Goal: Task Accomplishment & Management: Manage account settings

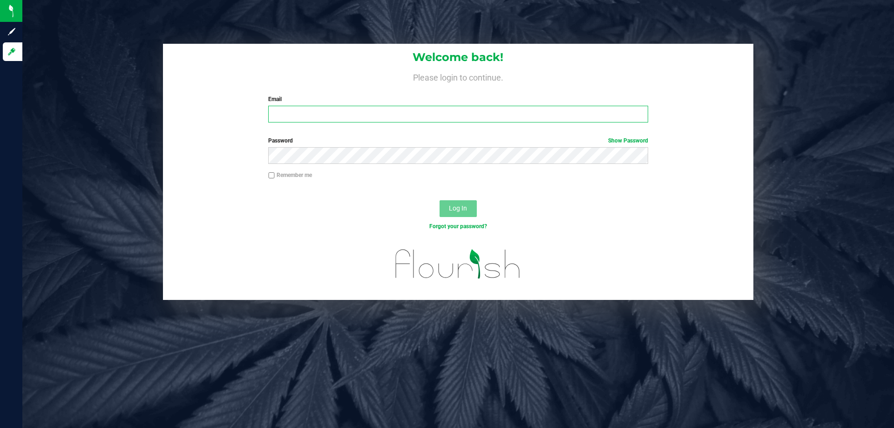
click at [475, 113] on input "Email" at bounding box center [457, 114] width 379 height 17
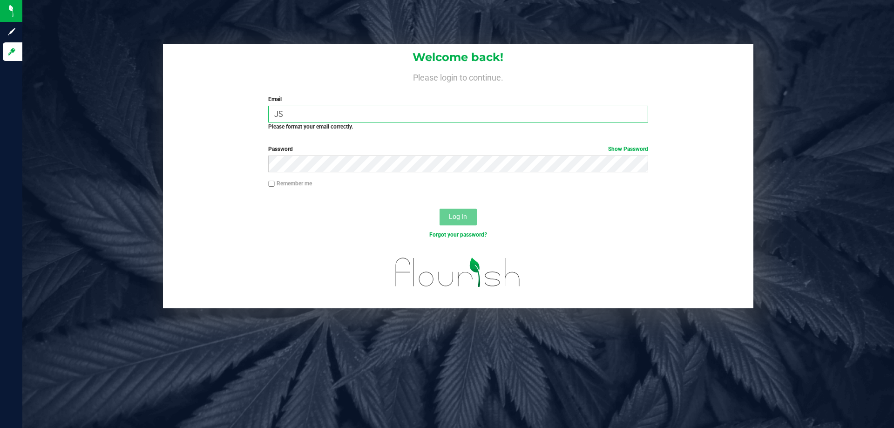
type input "J"
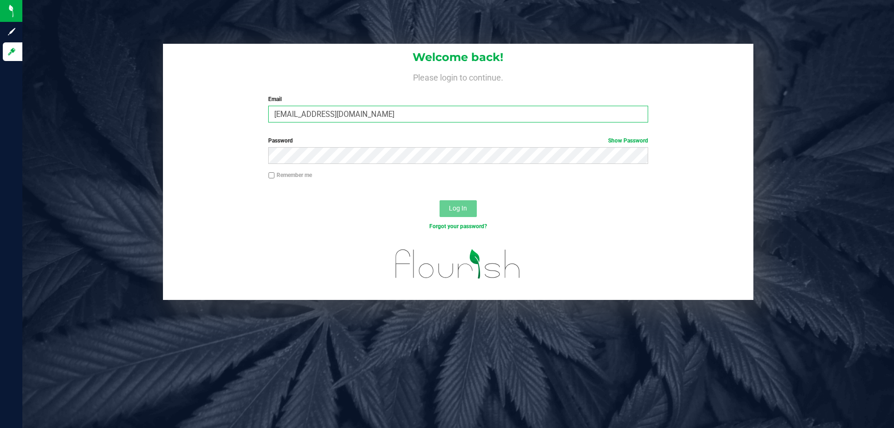
type input "[EMAIL_ADDRESS][DOMAIN_NAME]"
click at [439, 200] on button "Log In" at bounding box center [457, 208] width 37 height 17
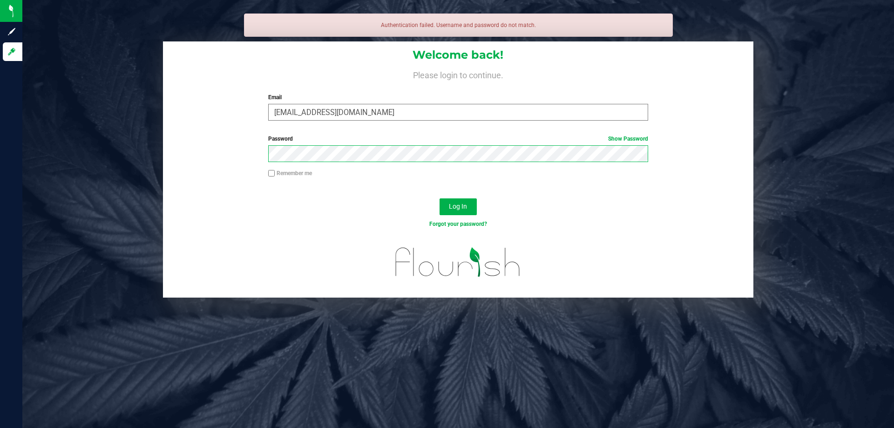
click at [439, 198] on button "Log In" at bounding box center [457, 206] width 37 height 17
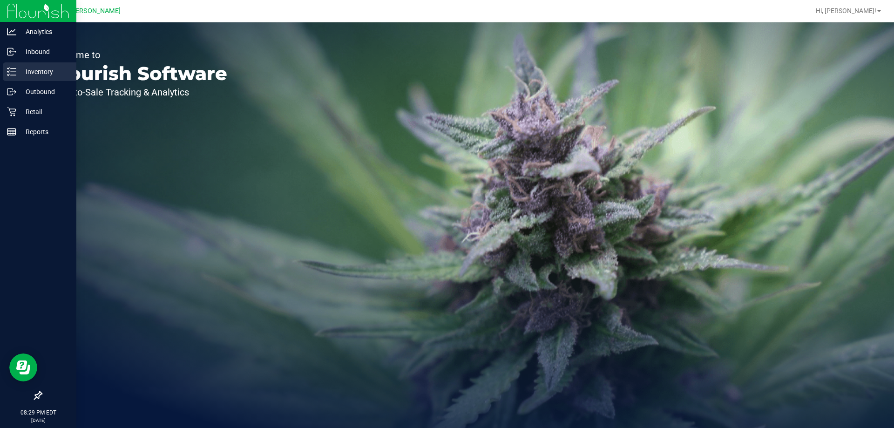
click at [15, 74] on icon at bounding box center [11, 71] width 9 height 9
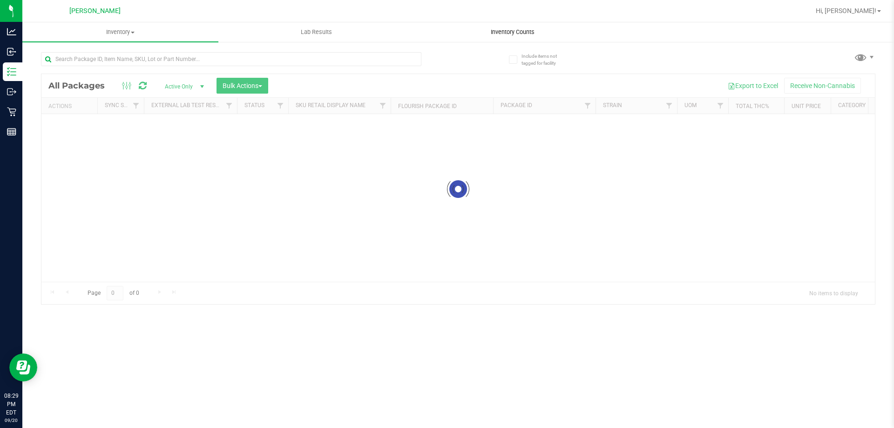
click at [503, 37] on uib-tab-heading "Inventory Counts" at bounding box center [512, 32] width 195 height 19
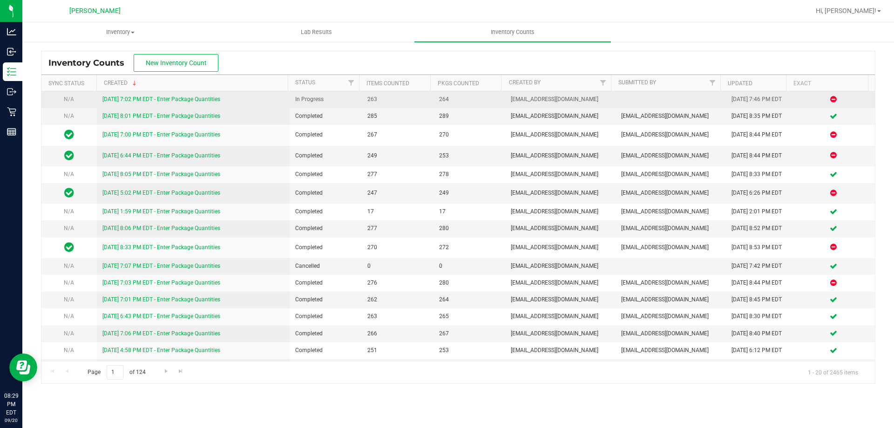
click at [149, 101] on link "[DATE] 7:02 PM EDT - Enter Package Quantities" at bounding box center [161, 99] width 118 height 7
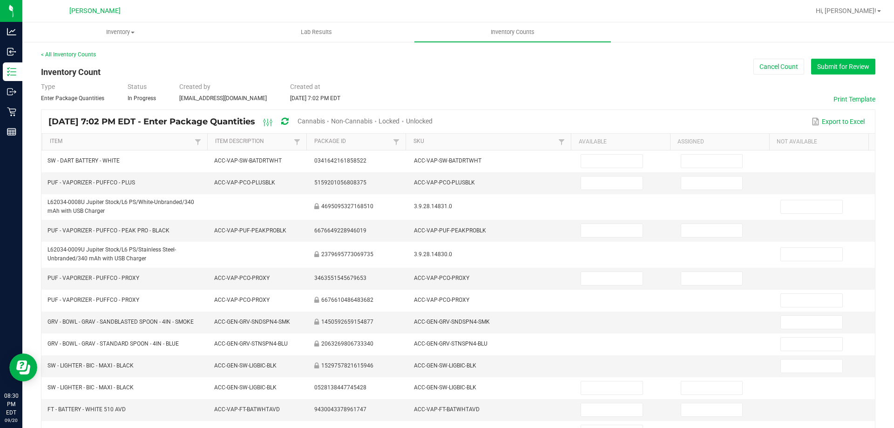
click at [826, 70] on button "Submit for Review" at bounding box center [843, 67] width 64 height 16
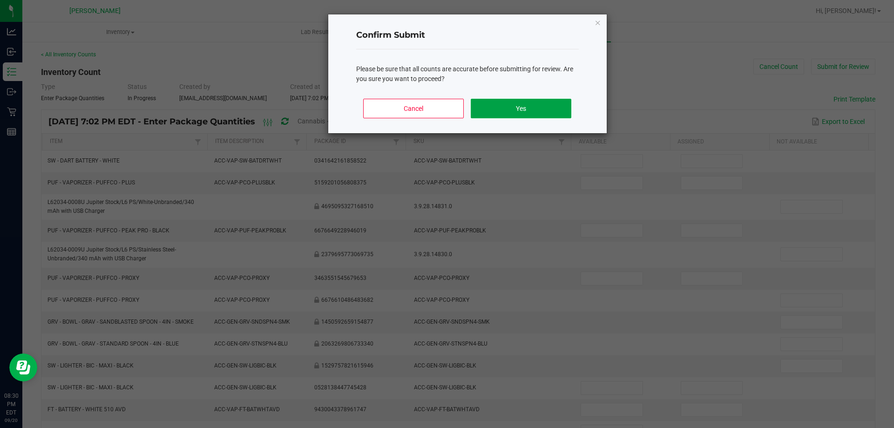
click at [500, 106] on button "Yes" at bounding box center [521, 109] width 100 height 20
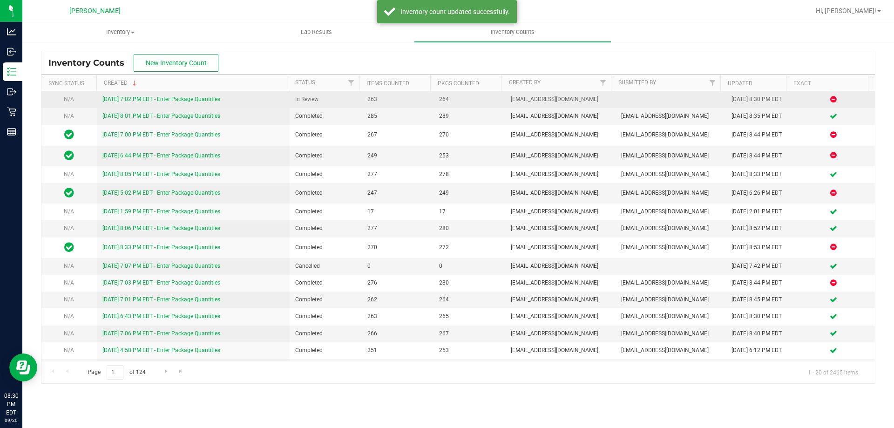
click at [177, 100] on link "[DATE] 7:02 PM EDT - Enter Package Quantities" at bounding box center [161, 99] width 118 height 7
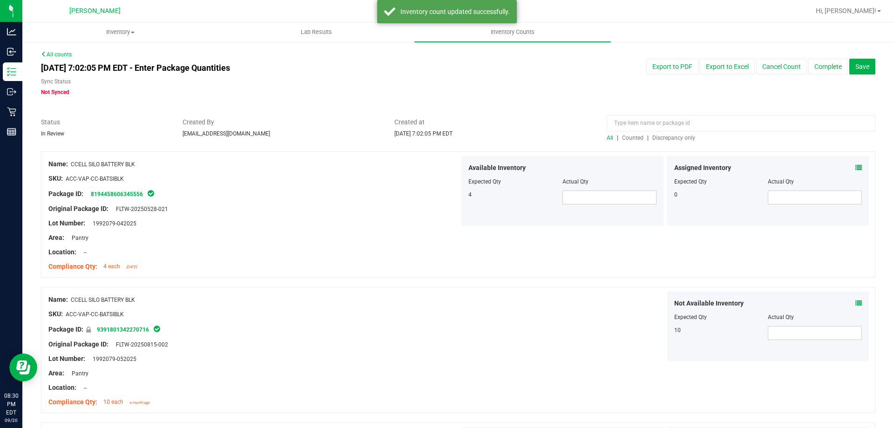
click at [663, 135] on span "Discrepancy only" at bounding box center [673, 138] width 43 height 7
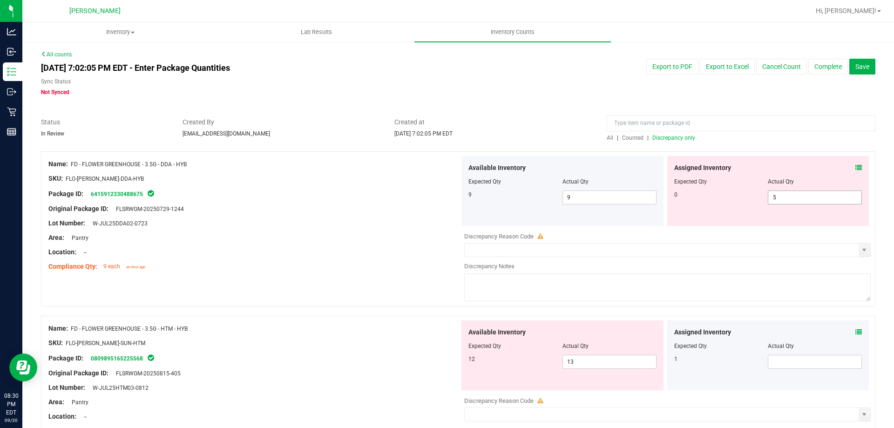
click at [776, 199] on span "5 5" at bounding box center [815, 197] width 94 height 14
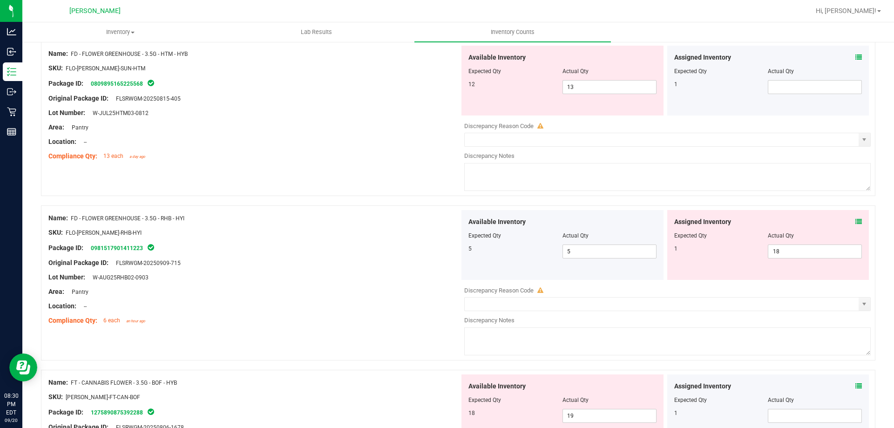
scroll to position [279, 0]
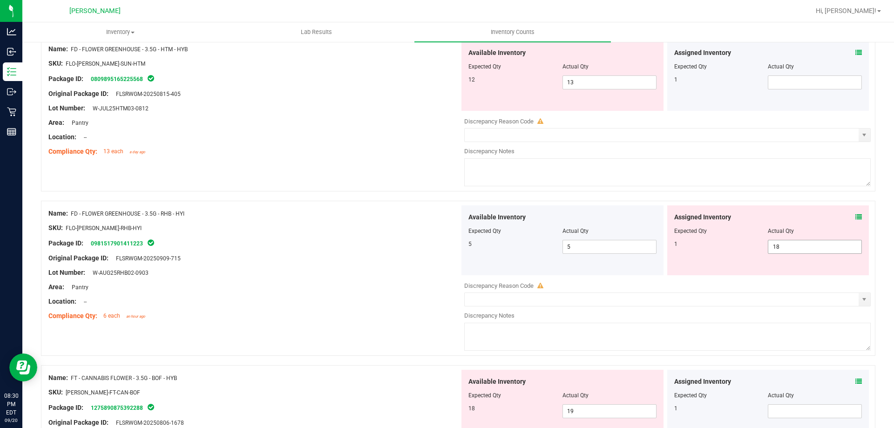
click at [784, 244] on div "Assigned Inventory Expected Qty Actual Qty 1 18 18" at bounding box center [768, 240] width 202 height 70
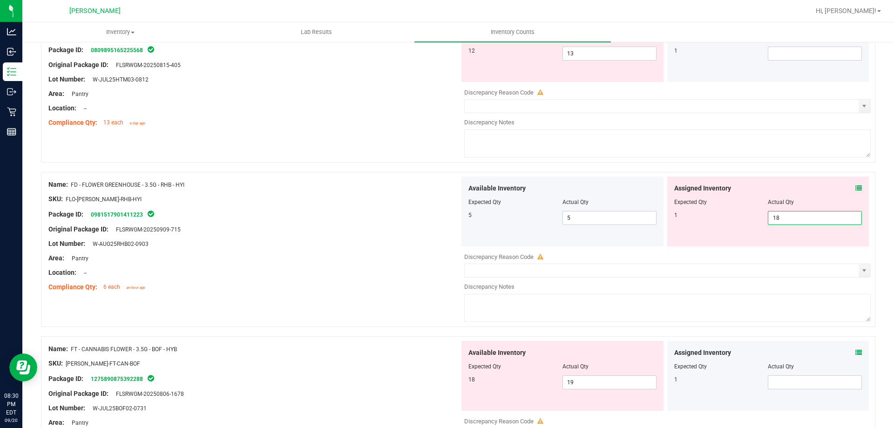
type input "1"
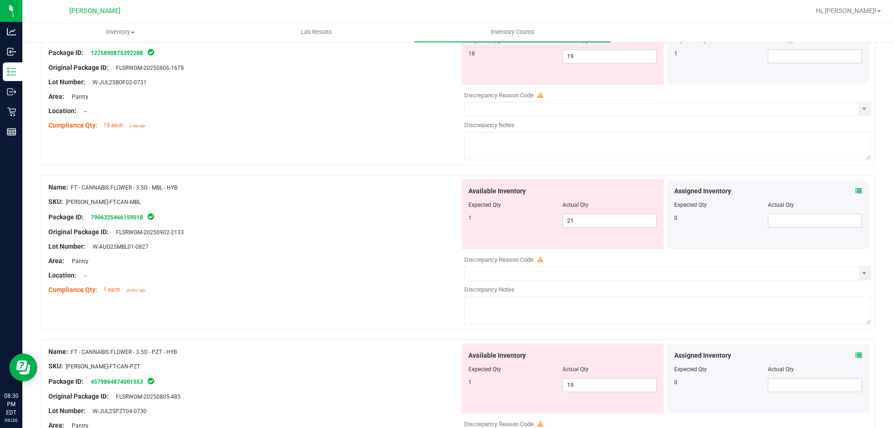
scroll to position [559, 0]
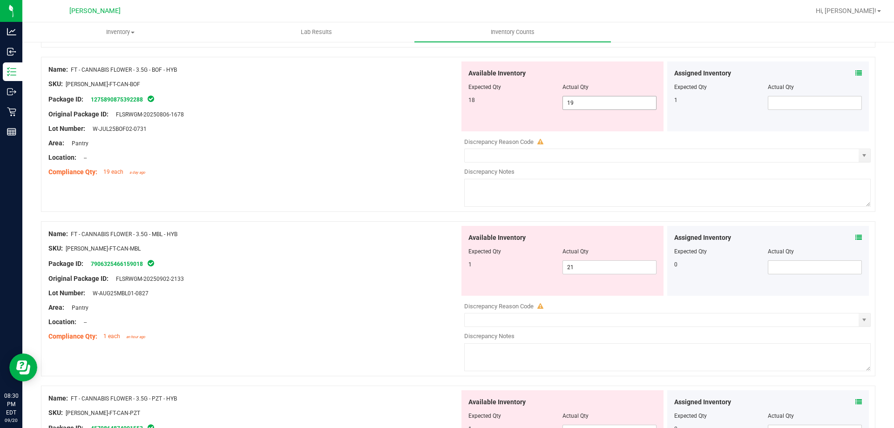
click at [600, 103] on div "Available Inventory Expected Qty Actual Qty 18 19 19" at bounding box center [664, 135] width 411 height 148
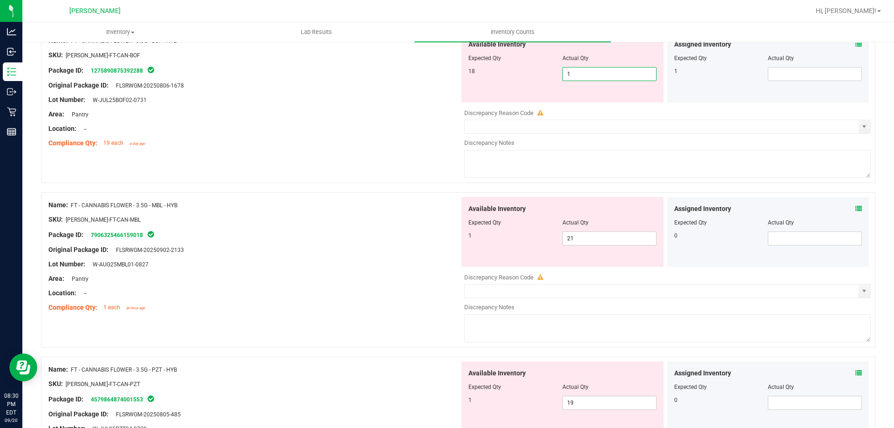
type input "18"
click at [826, 70] on span at bounding box center [815, 74] width 94 height 14
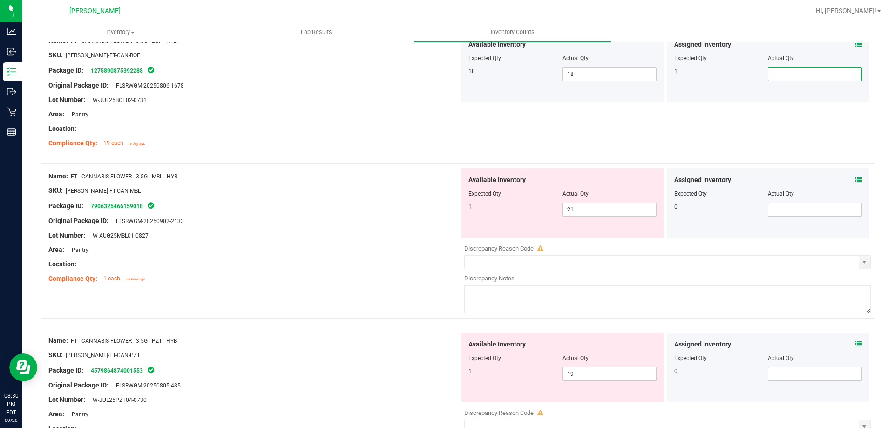
type input "1"
click at [852, 41] on ul "Inventory All packages All inventory Waste log Create inventory Lab Results Inv…" at bounding box center [469, 32] width 894 height 20
click at [855, 44] on icon at bounding box center [858, 44] width 7 height 7
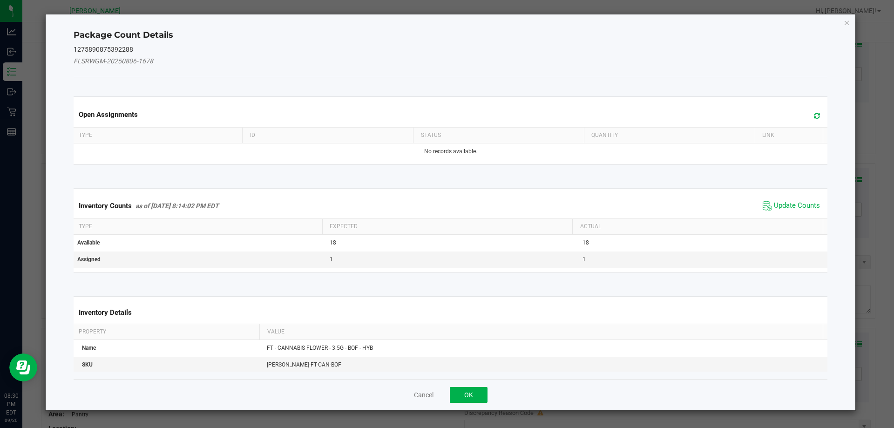
click at [814, 114] on icon at bounding box center [817, 115] width 6 height 7
click at [483, 392] on button "OK" at bounding box center [469, 395] width 38 height 16
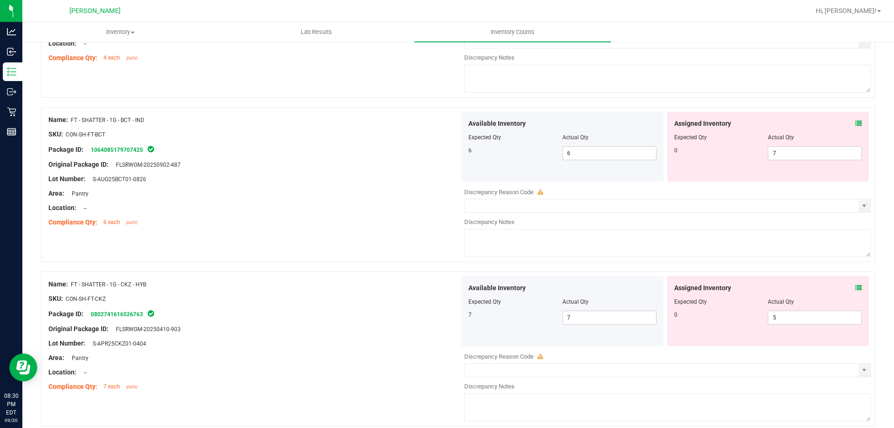
scroll to position [2955, 0]
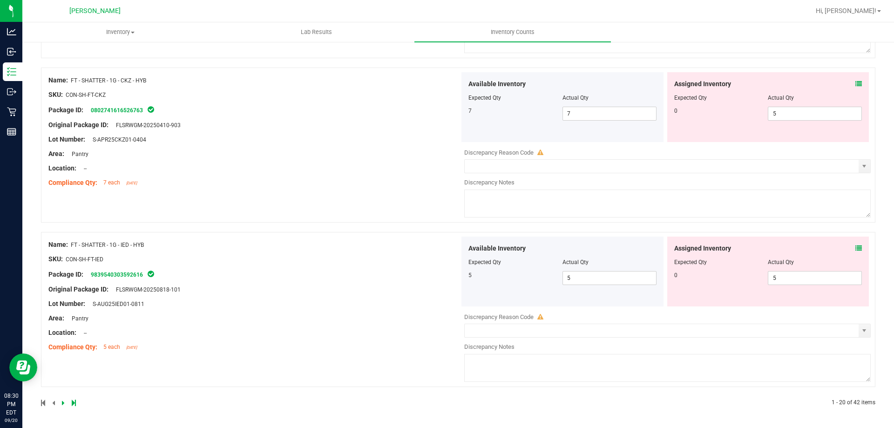
click at [73, 405] on icon at bounding box center [74, 403] width 4 height 6
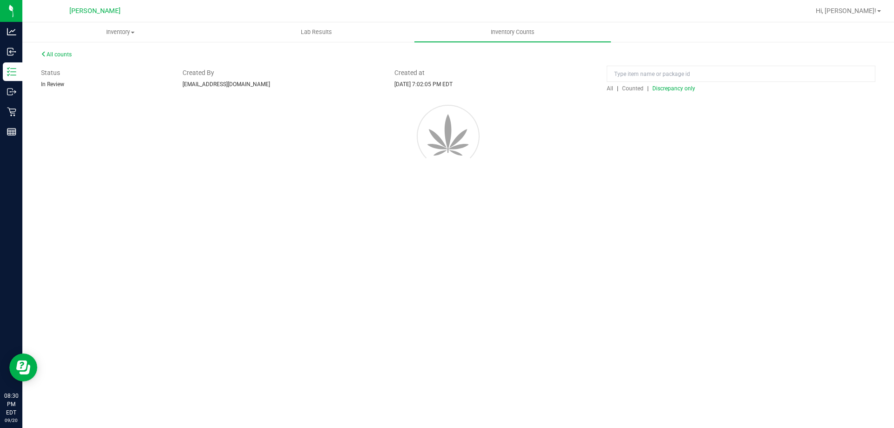
scroll to position [0, 0]
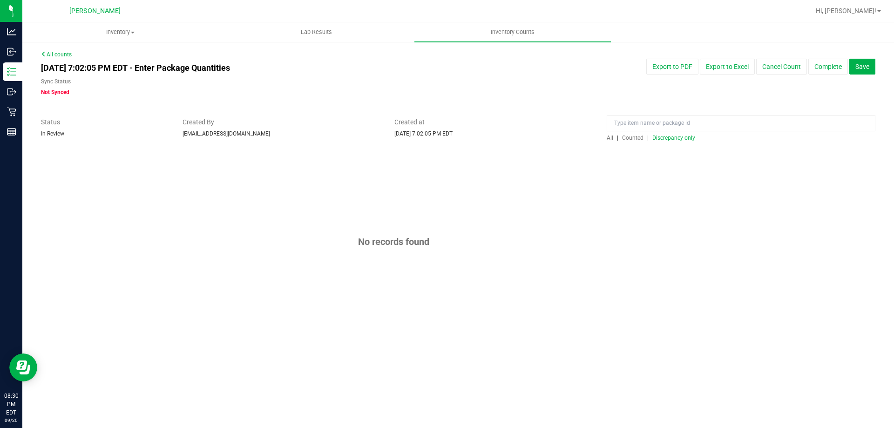
click at [663, 139] on span "Discrepancy only" at bounding box center [673, 138] width 43 height 7
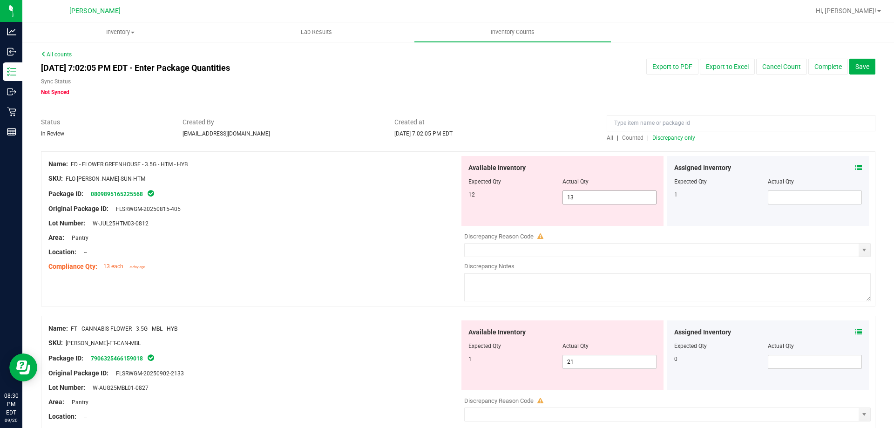
click at [588, 198] on span "13 13" at bounding box center [609, 197] width 94 height 14
type input "12"
click at [803, 201] on span at bounding box center [815, 197] width 94 height 14
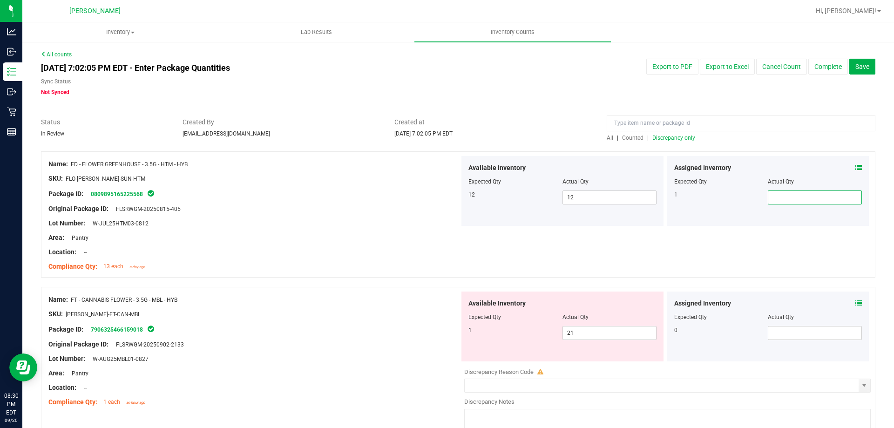
type input "1"
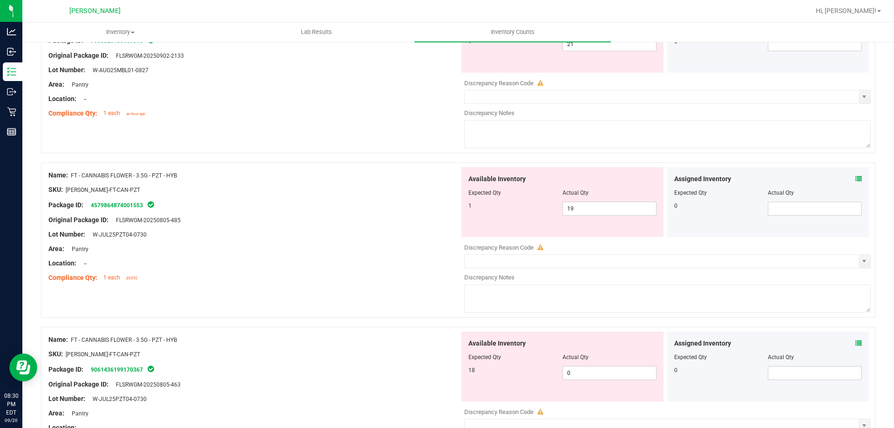
scroll to position [326, 0]
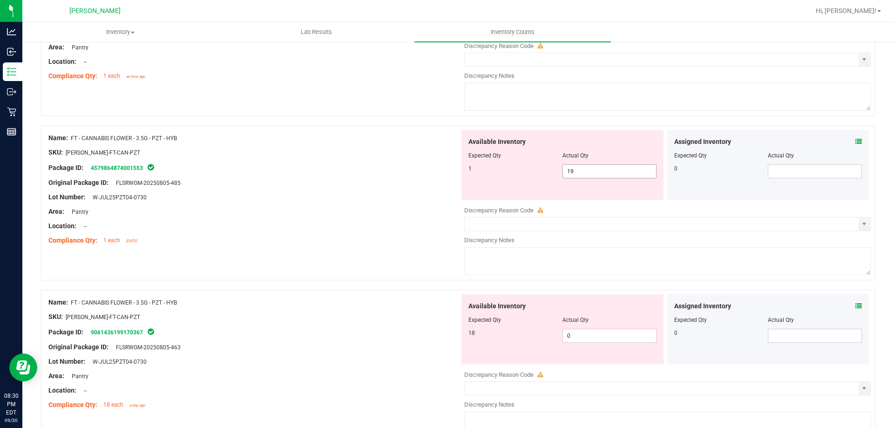
type input "1"
click at [608, 175] on span "19 19" at bounding box center [609, 171] width 94 height 14
type input "1"
click at [589, 337] on div "Available Inventory Expected Qty Actual Qty 18 0 0" at bounding box center [664, 368] width 411 height 148
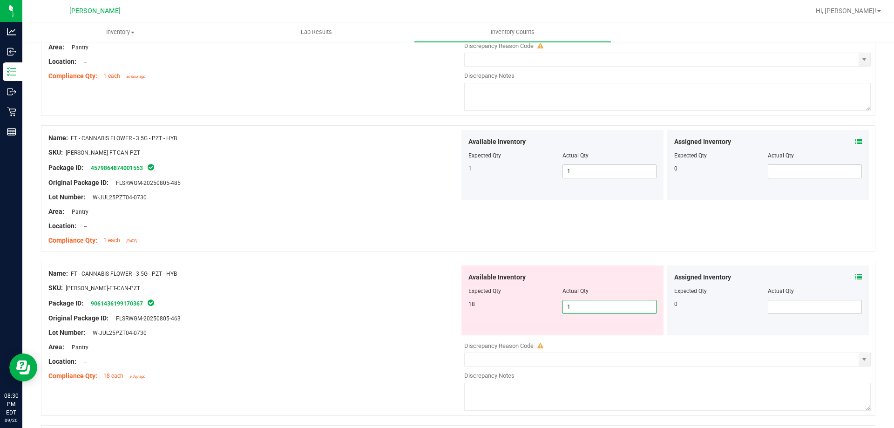
type input "18"
click at [371, 231] on div at bounding box center [253, 233] width 411 height 5
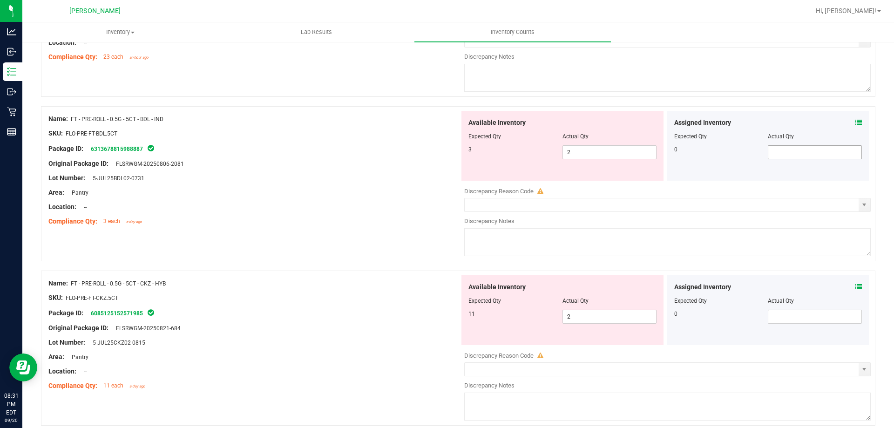
scroll to position [1443, 0]
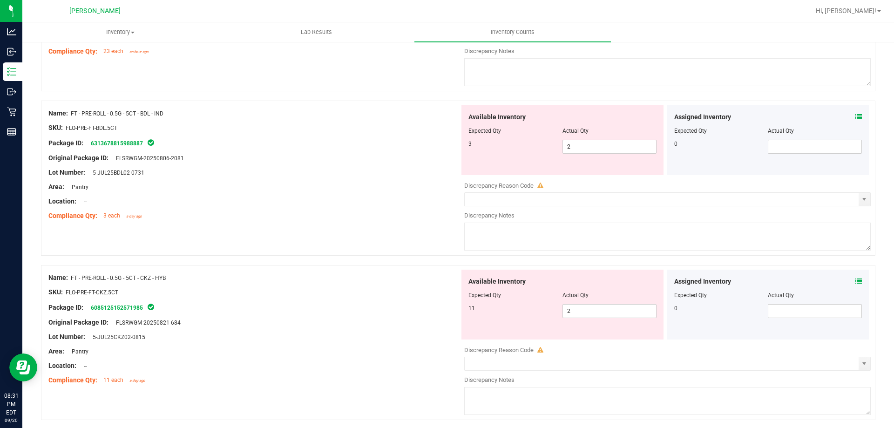
click at [855, 118] on icon at bounding box center [858, 117] width 7 height 7
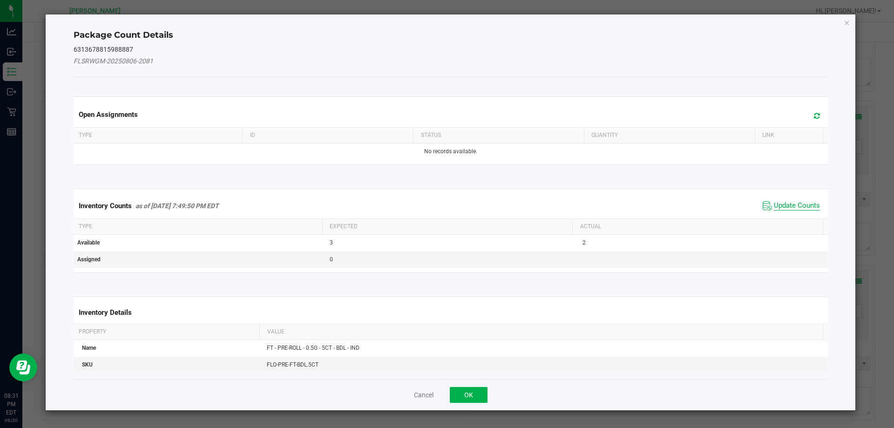
click at [783, 206] on span "Update Counts" at bounding box center [797, 205] width 46 height 9
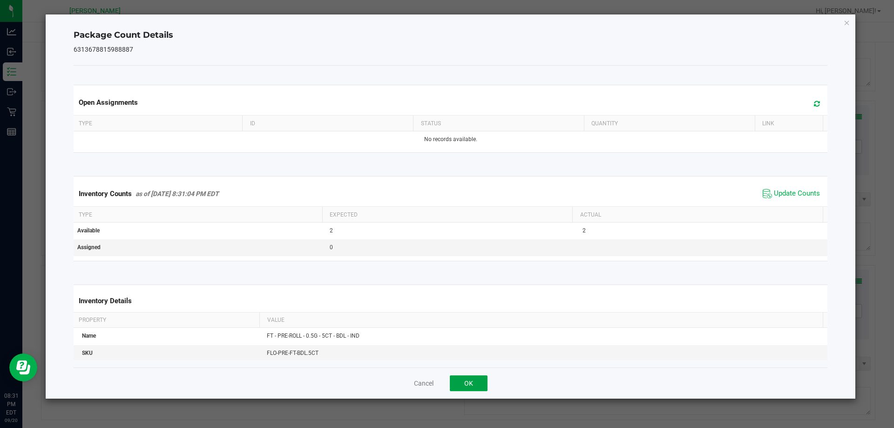
drag, startPoint x: 472, startPoint y: 386, endPoint x: 473, endPoint y: 375, distance: 10.7
click at [472, 386] on button "OK" at bounding box center [469, 383] width 38 height 16
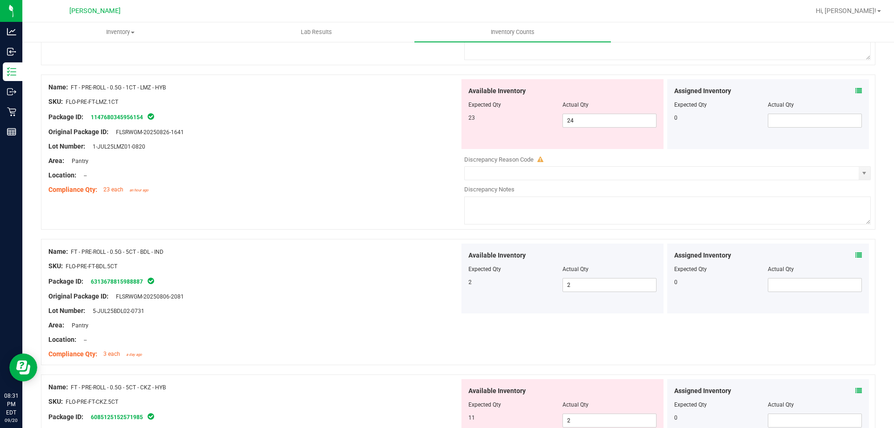
scroll to position [1303, 0]
click at [855, 90] on icon at bounding box center [858, 92] width 7 height 7
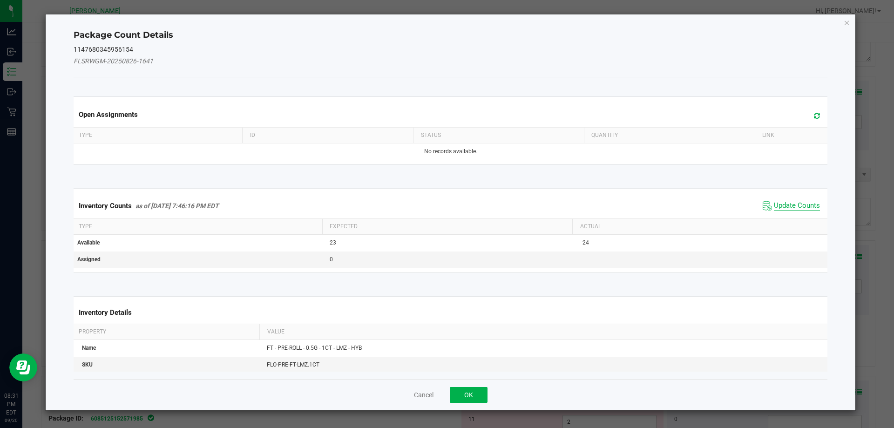
click at [796, 209] on span "Update Counts" at bounding box center [797, 205] width 46 height 9
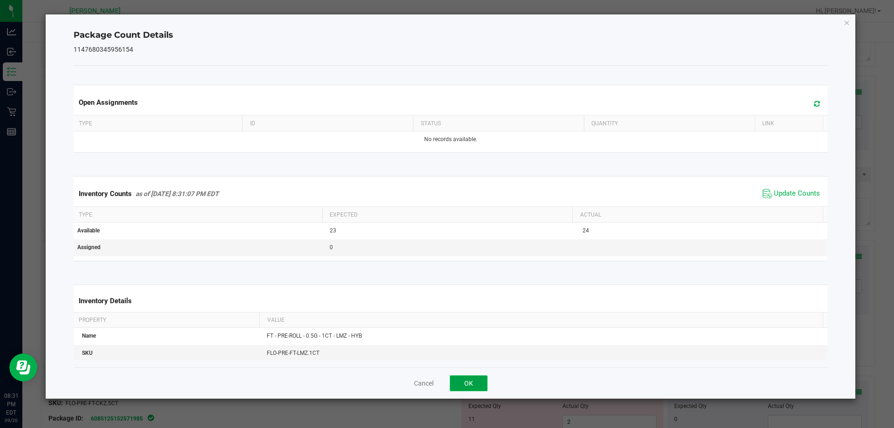
click at [474, 377] on button "OK" at bounding box center [469, 383] width 38 height 16
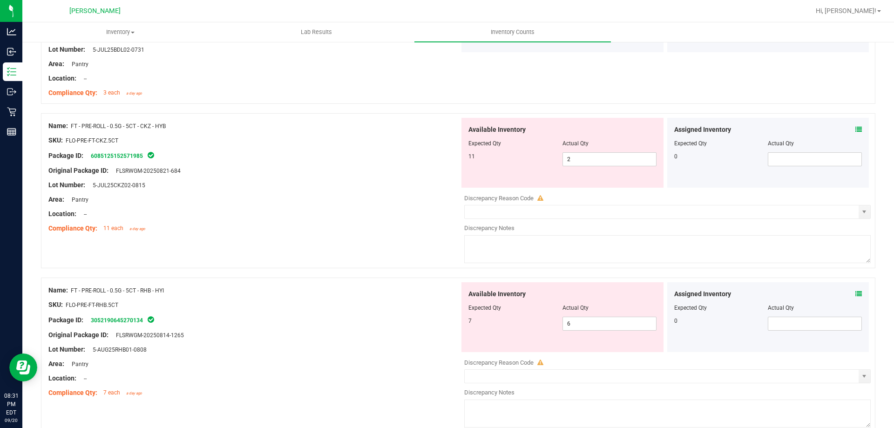
scroll to position [1583, 0]
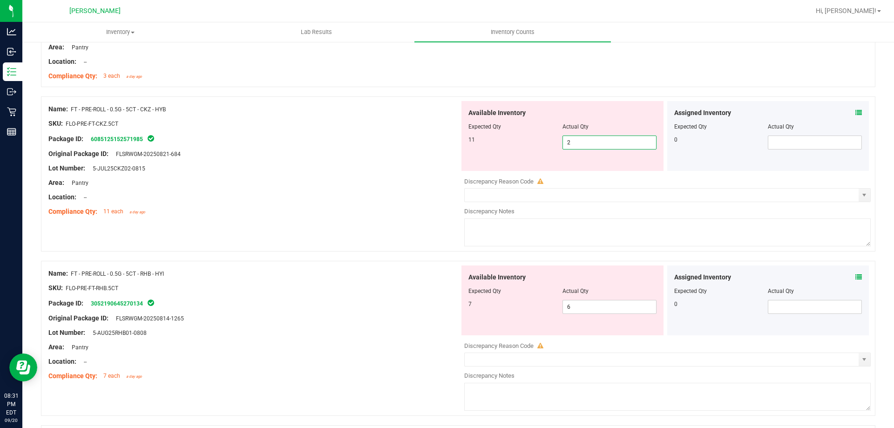
click at [584, 143] on span "2 2" at bounding box center [609, 142] width 94 height 14
type input "11"
click at [372, 127] on div "SKU: FLO-PRE-FT-CKZ.5CT" at bounding box center [253, 124] width 411 height 10
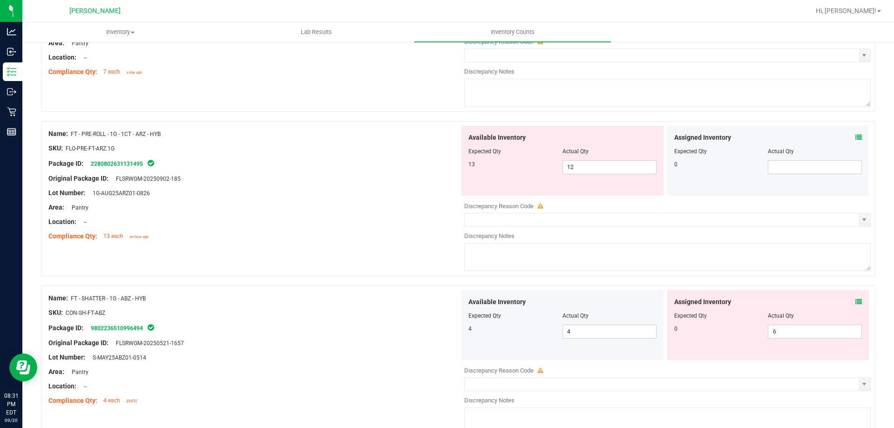
scroll to position [1862, 0]
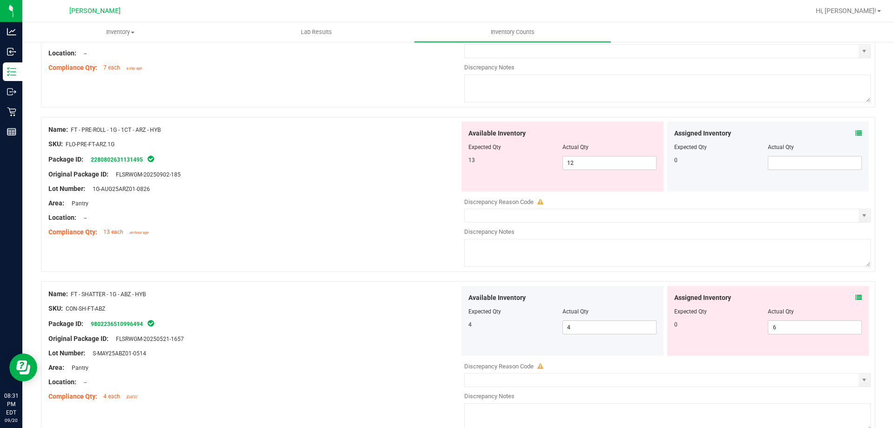
click at [855, 130] on icon at bounding box center [858, 133] width 7 height 7
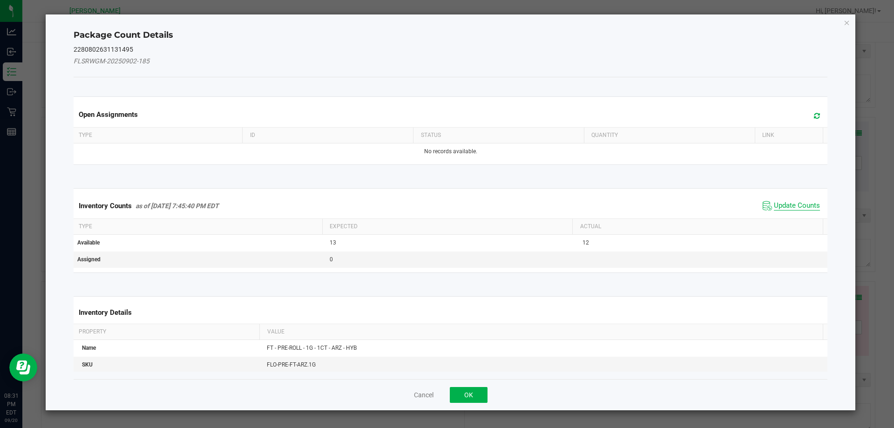
click at [795, 201] on span "Update Counts" at bounding box center [797, 205] width 46 height 9
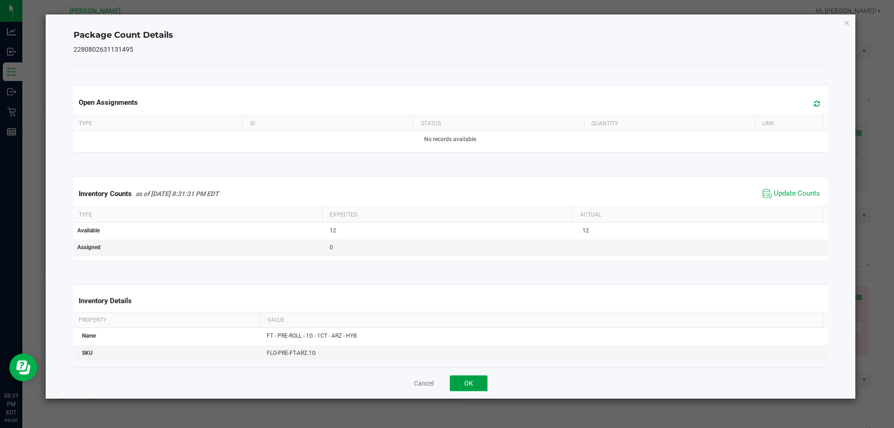
click at [460, 384] on button "OK" at bounding box center [469, 383] width 38 height 16
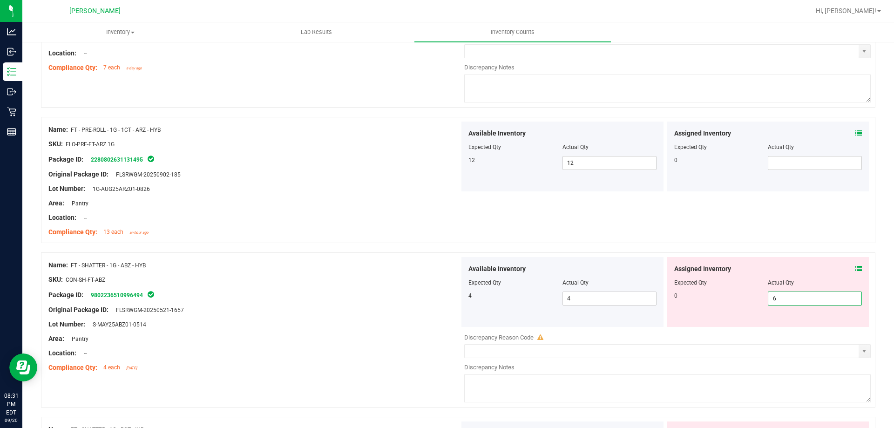
click at [808, 295] on span "6 6" at bounding box center [815, 298] width 94 height 14
click at [678, 237] on div "Name: FT - PRE-ROLL - 1G - 1CT - ARZ - HYB SKU: FLO-PRE-FT-ARZ.1G Package ID: 2…" at bounding box center [458, 180] width 834 height 126
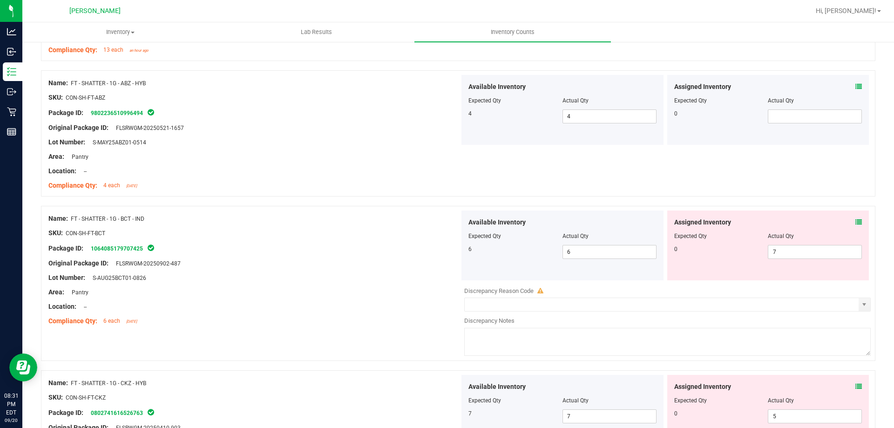
scroll to position [2095, 0]
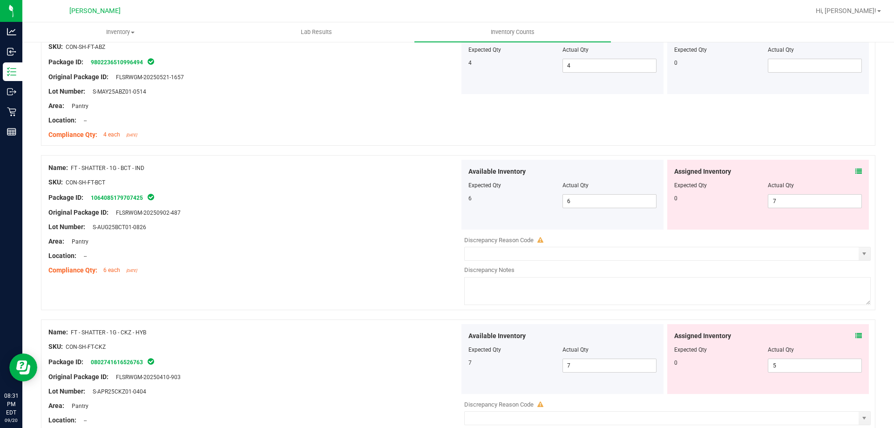
click at [781, 208] on div "Assigned Inventory Expected Qty Actual Qty 0 7 7" at bounding box center [768, 195] width 202 height 70
click at [784, 199] on span "7 7" at bounding box center [815, 201] width 94 height 14
click at [784, 368] on div "Available Inventory Expected Qty Actual Qty 7 7 7" at bounding box center [664, 398] width 411 height 148
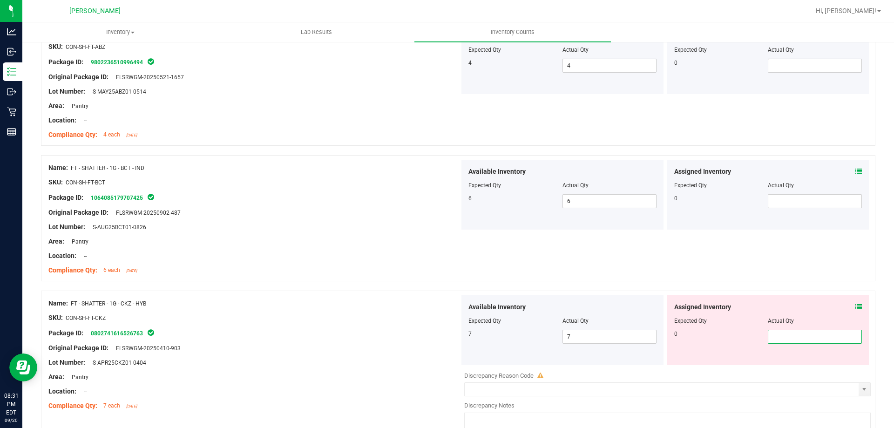
scroll to position [2281, 0]
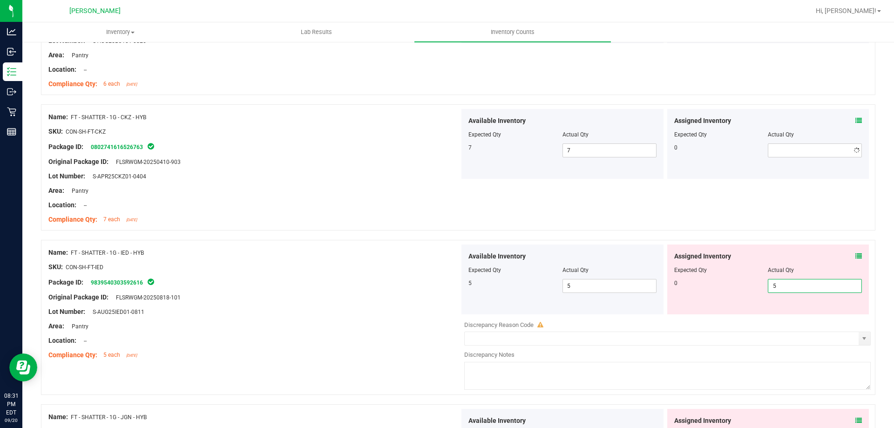
click at [783, 311] on div "Assigned Inventory Expected Qty Actual Qty 0 5 5" at bounding box center [768, 279] width 202 height 70
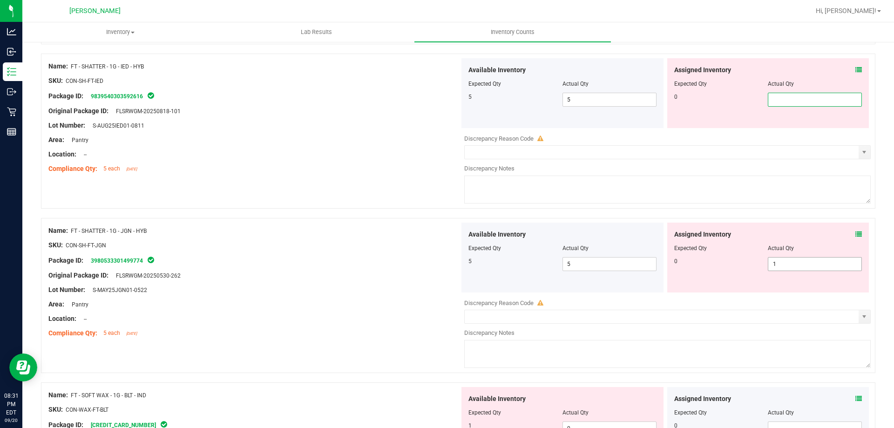
click at [789, 263] on div "Assigned Inventory Expected Qty Actual Qty 0 1 1" at bounding box center [768, 258] width 202 height 70
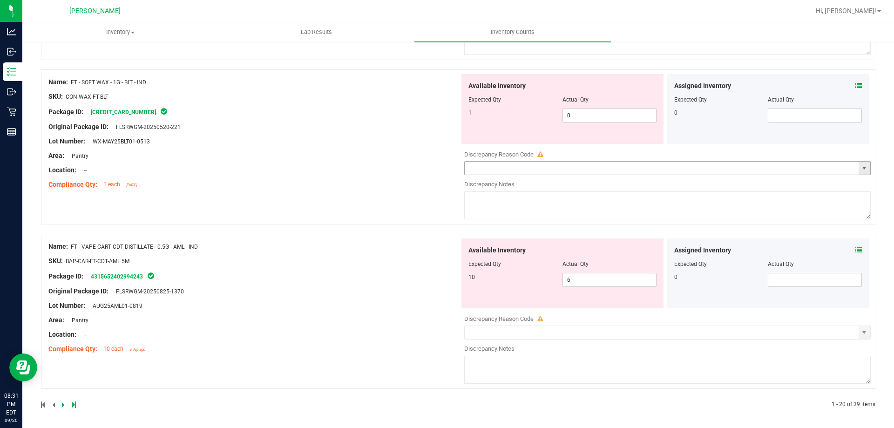
scroll to position [2753, 0]
click at [76, 402] on div at bounding box center [249, 402] width 417 height 8
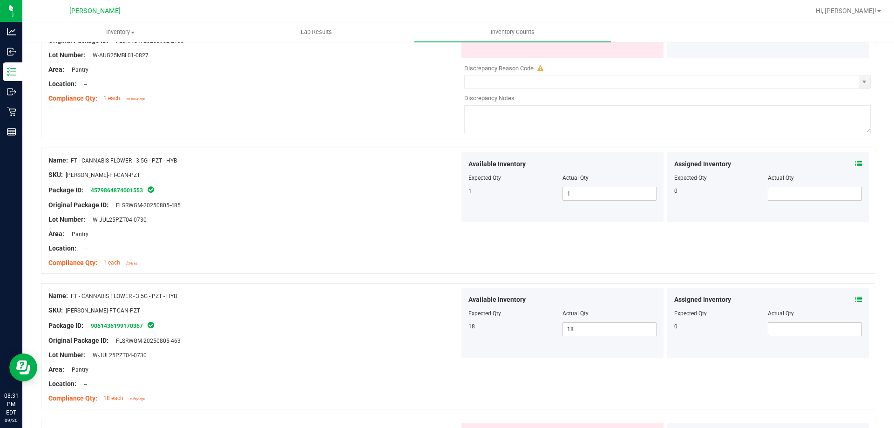
scroll to position [0, 0]
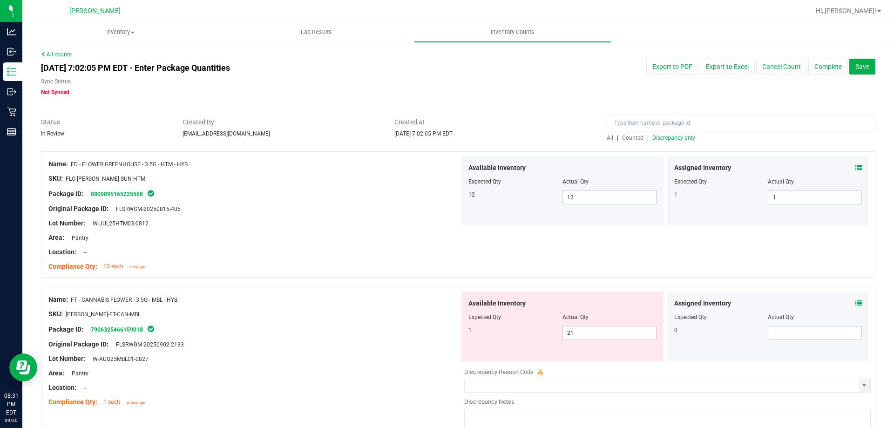
click at [658, 135] on span "Discrepancy only" at bounding box center [673, 138] width 43 height 7
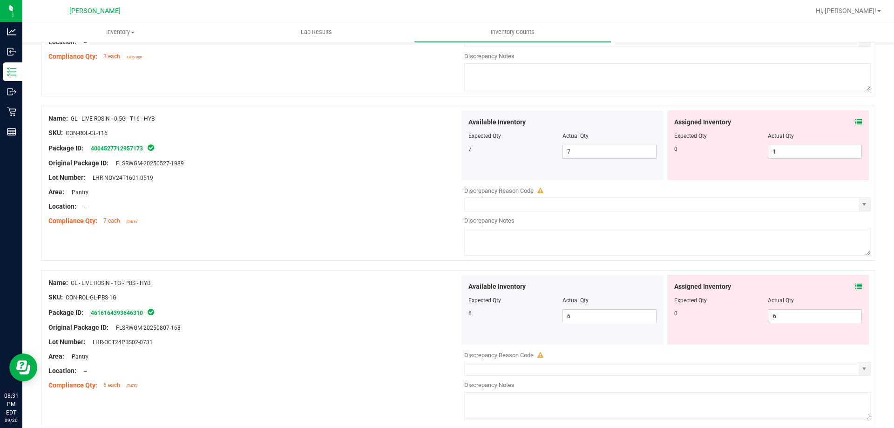
scroll to position [3042, 0]
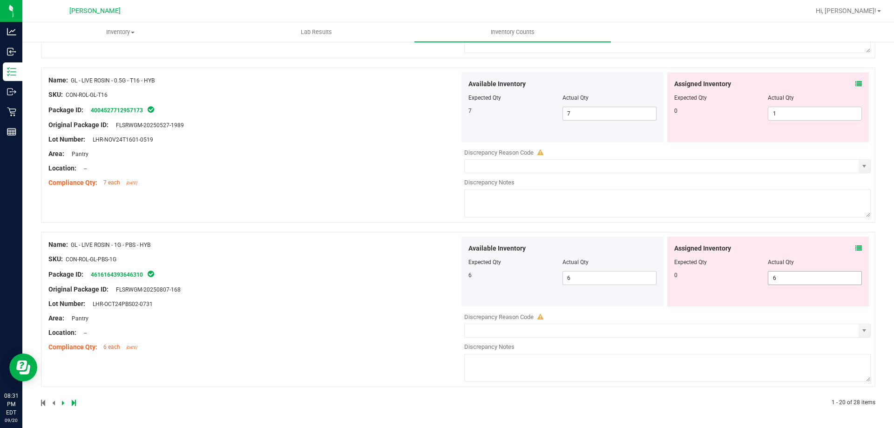
click at [775, 279] on span "6 6" at bounding box center [815, 278] width 94 height 14
click at [801, 117] on div "Assigned Inventory Expected Qty Actual Qty 0 1 1" at bounding box center [768, 107] width 202 height 70
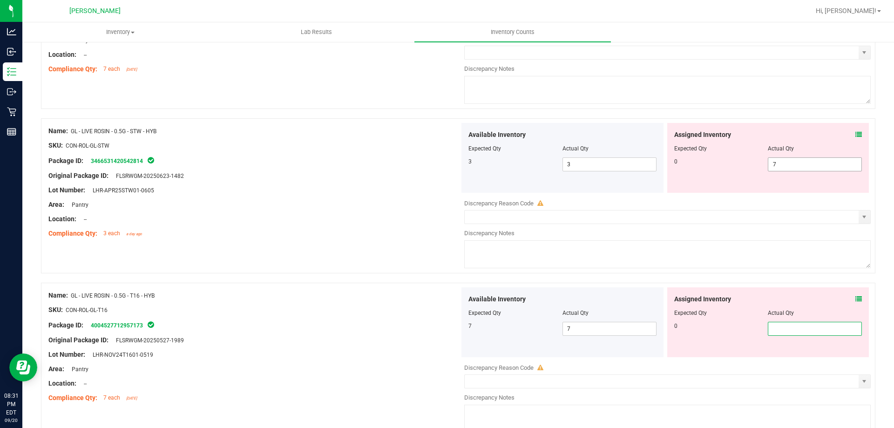
click at [782, 159] on span "7 7" at bounding box center [815, 164] width 94 height 14
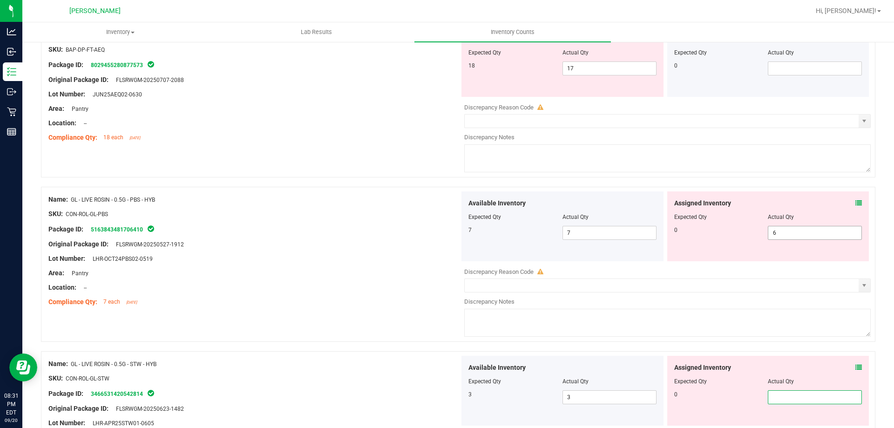
click at [775, 233] on span "6 6" at bounding box center [815, 233] width 94 height 14
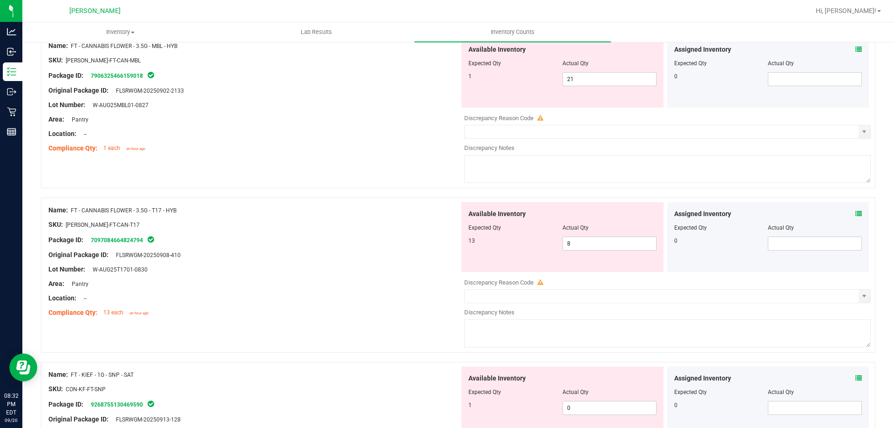
scroll to position [0, 0]
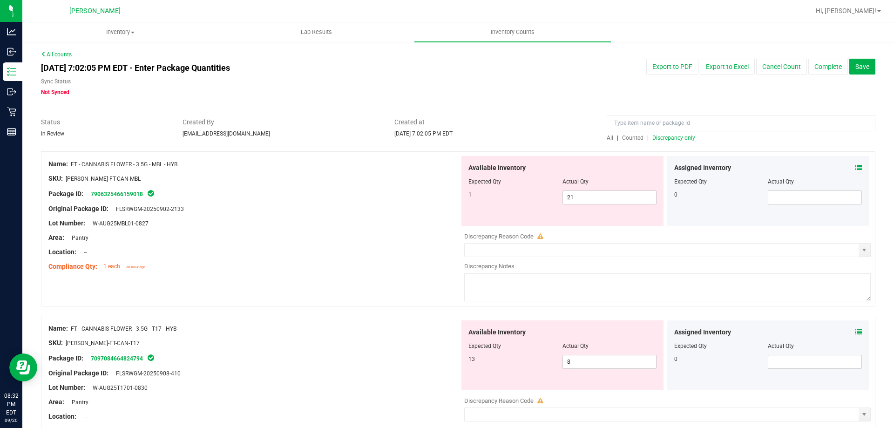
click at [662, 135] on span "Discrepancy only" at bounding box center [673, 138] width 43 height 7
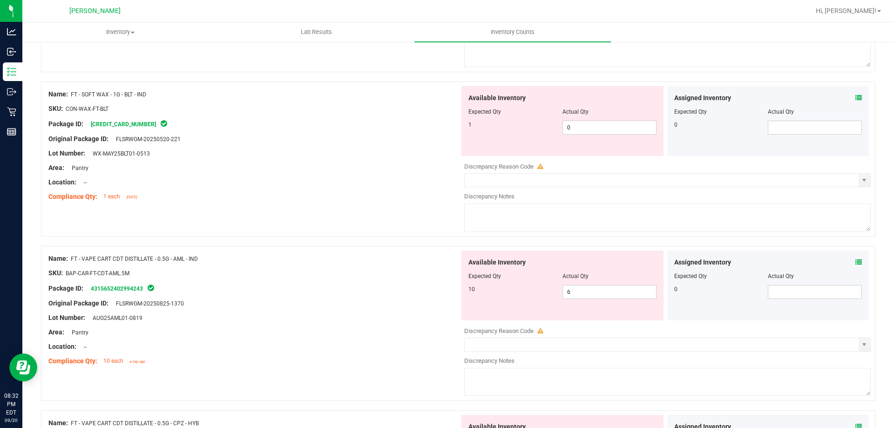
scroll to position [1210, 0]
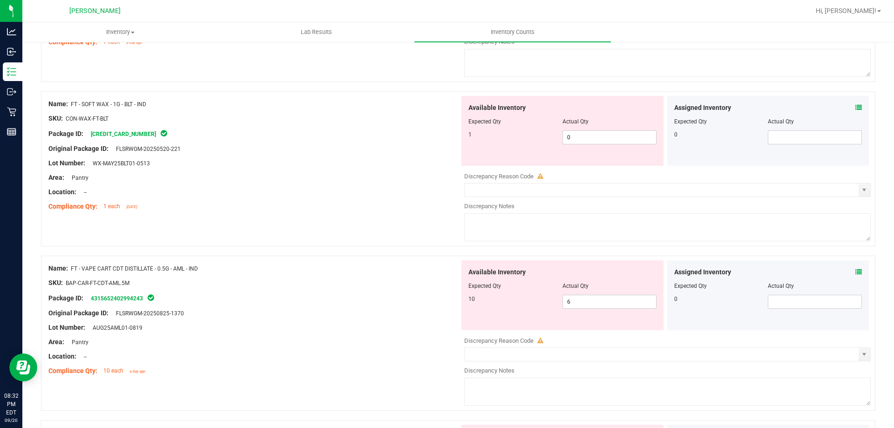
click at [855, 109] on icon at bounding box center [858, 107] width 7 height 7
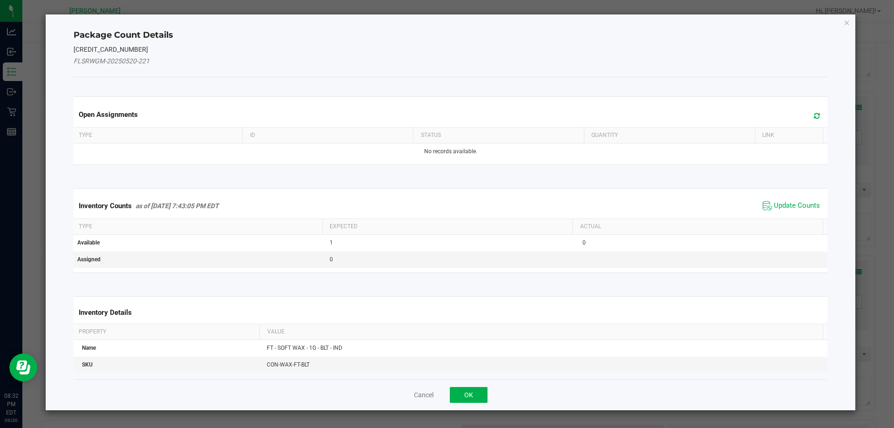
click at [783, 199] on span "Update Counts" at bounding box center [791, 206] width 62 height 14
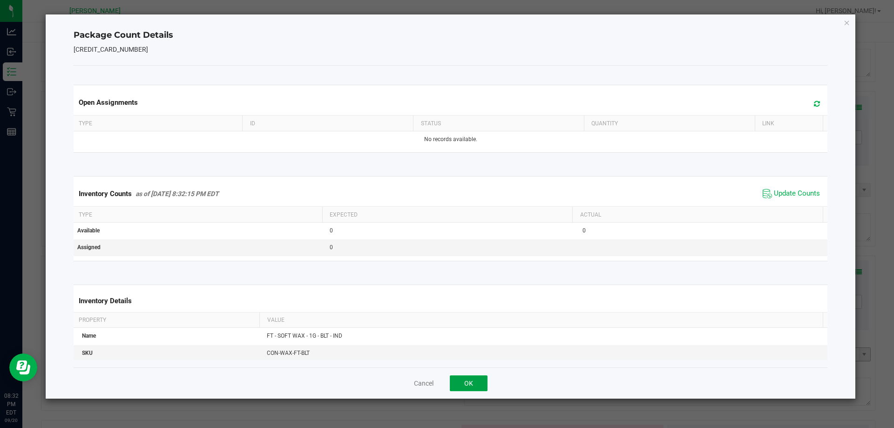
drag, startPoint x: 480, startPoint y: 385, endPoint x: 513, endPoint y: 318, distance: 73.7
click at [479, 383] on button "OK" at bounding box center [469, 383] width 38 height 16
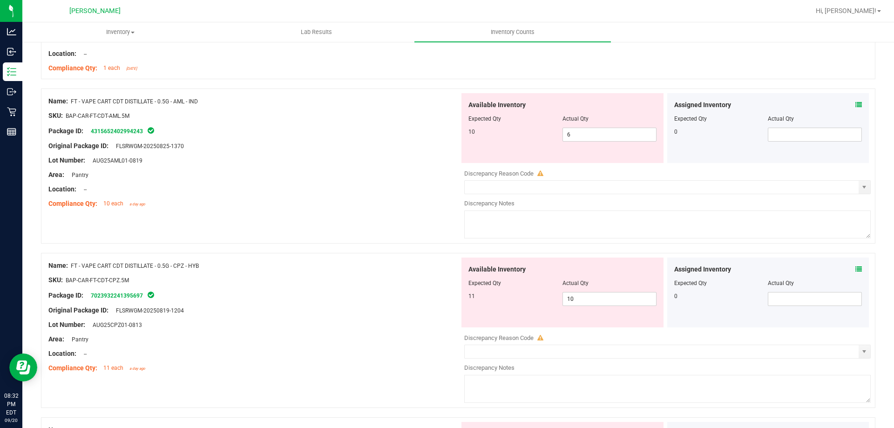
scroll to position [1350, 0]
click at [855, 102] on icon at bounding box center [858, 103] width 7 height 7
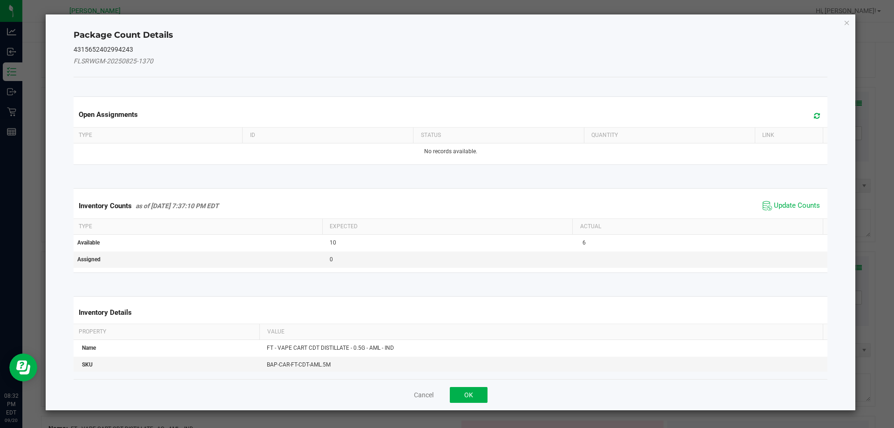
click at [781, 200] on span "Update Counts" at bounding box center [791, 206] width 62 height 14
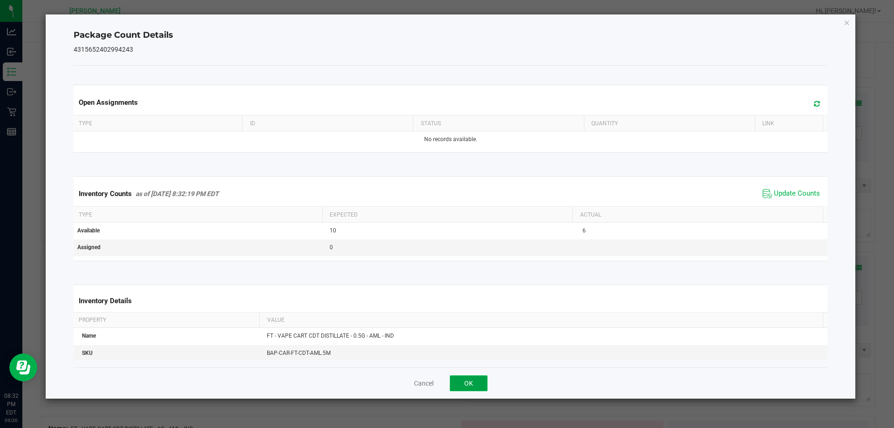
click at [486, 379] on button "OK" at bounding box center [469, 383] width 38 height 16
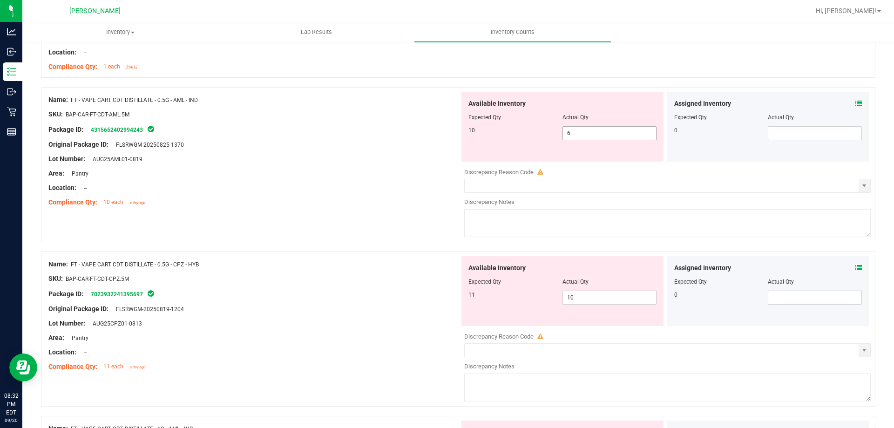
click at [640, 128] on span "6 6" at bounding box center [609, 133] width 94 height 14
type input "10"
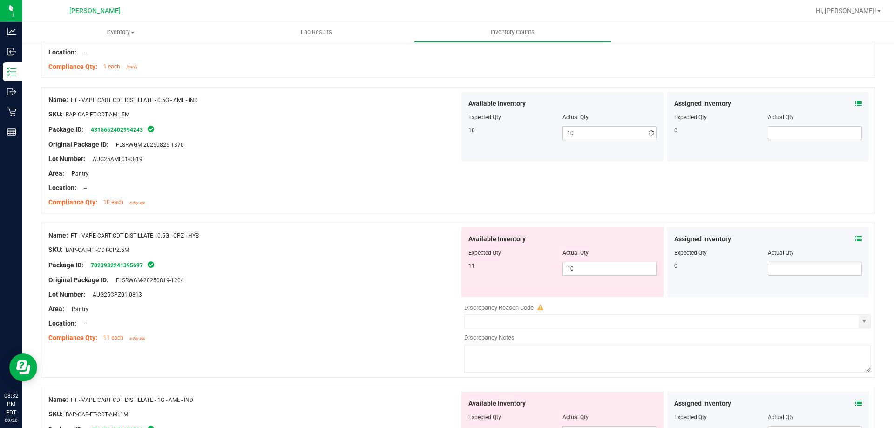
click at [331, 161] on div "Lot Number: AUG25AML01-0819" at bounding box center [253, 159] width 411 height 10
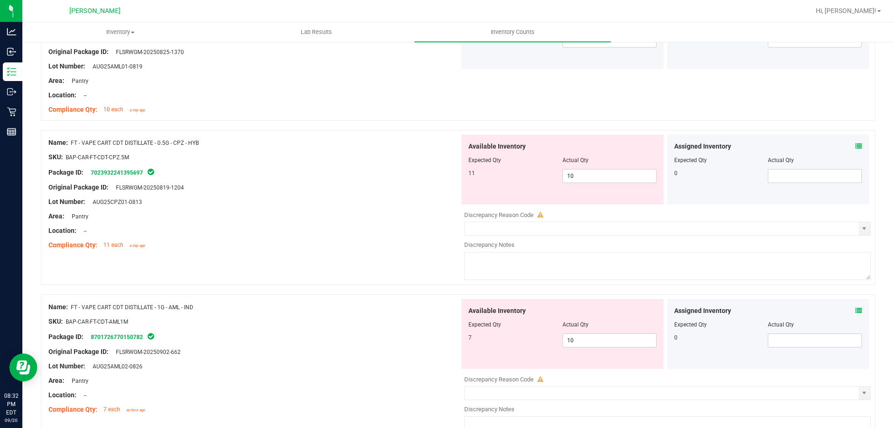
scroll to position [1443, 0]
click at [594, 180] on span "10 10" at bounding box center [609, 176] width 94 height 14
click at [337, 169] on div "Package ID: 7023932241395697" at bounding box center [253, 171] width 411 height 11
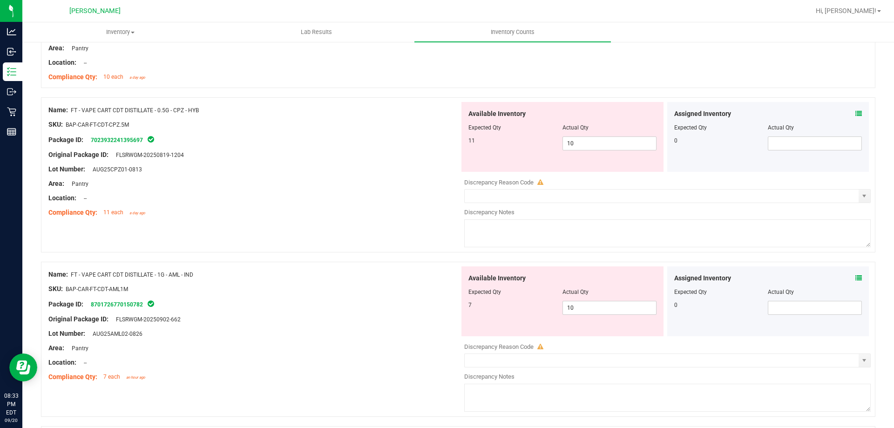
scroll to position [1583, 0]
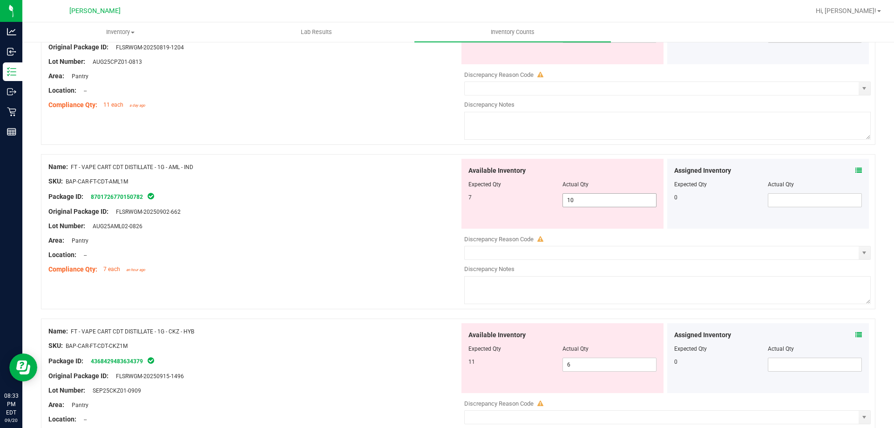
click at [598, 199] on span "10 10" at bounding box center [609, 200] width 94 height 14
type input "1"
type input "7"
click at [397, 189] on div at bounding box center [253, 188] width 411 height 5
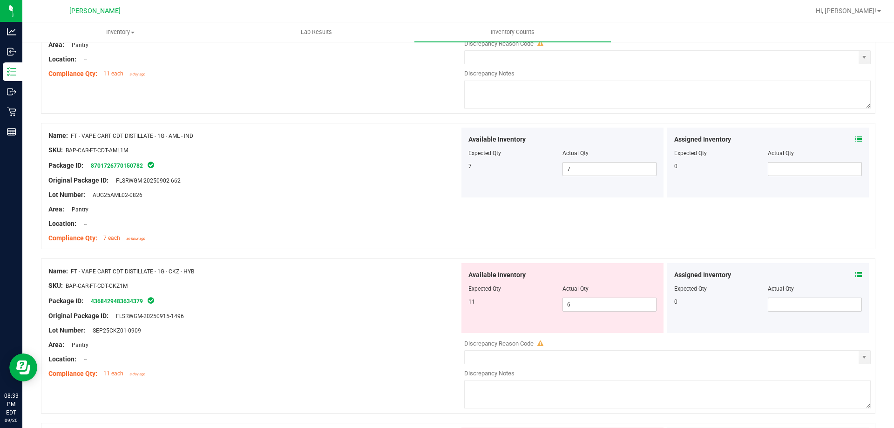
scroll to position [1676, 0]
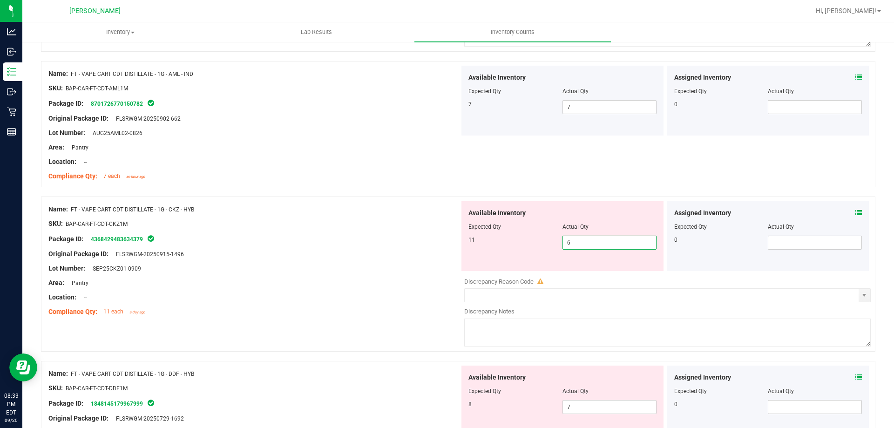
click at [573, 246] on span "6 6" at bounding box center [609, 243] width 94 height 14
type input "11"
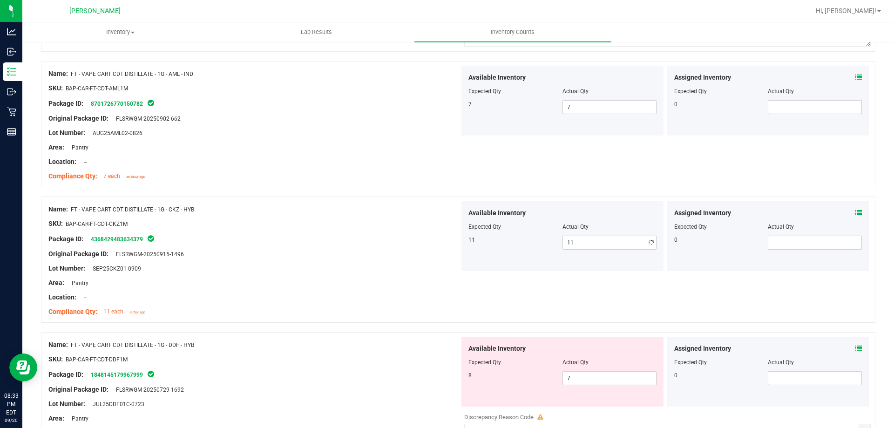
click at [412, 233] on div "Package ID: 4368429483634379" at bounding box center [253, 238] width 411 height 11
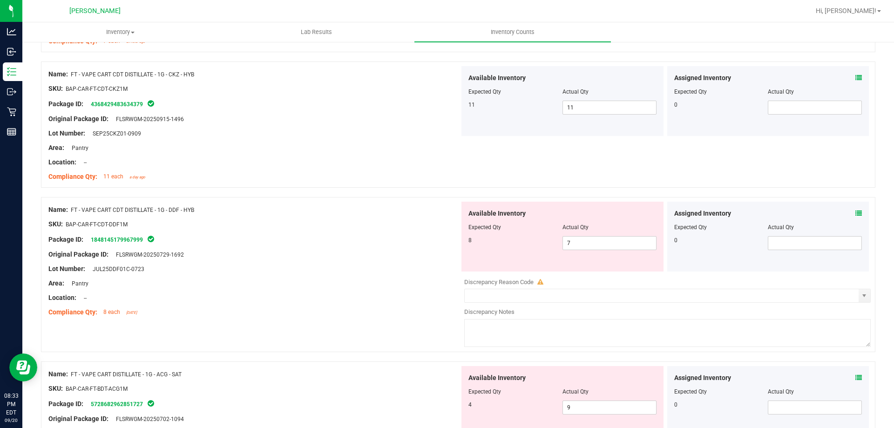
scroll to position [1816, 0]
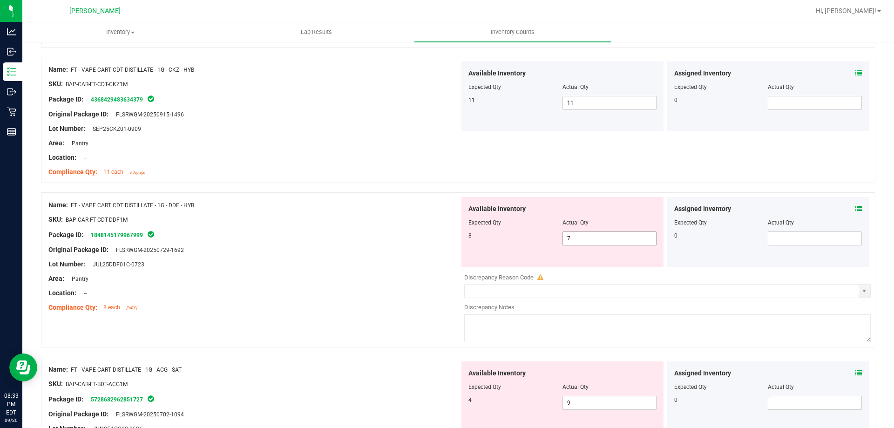
click at [576, 236] on span "7 7" at bounding box center [609, 238] width 94 height 14
type input "8"
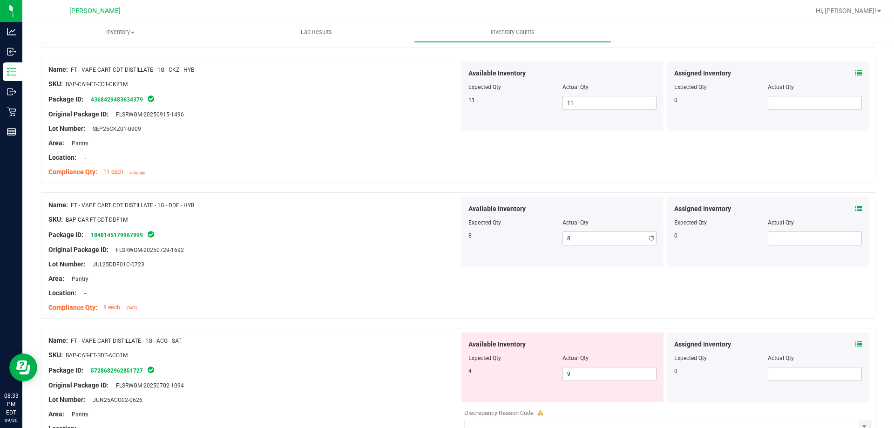
click at [373, 202] on div "Name: FT - VAPE CART CDT DISTILLATE - 1G - DDF - HYB" at bounding box center [253, 205] width 411 height 10
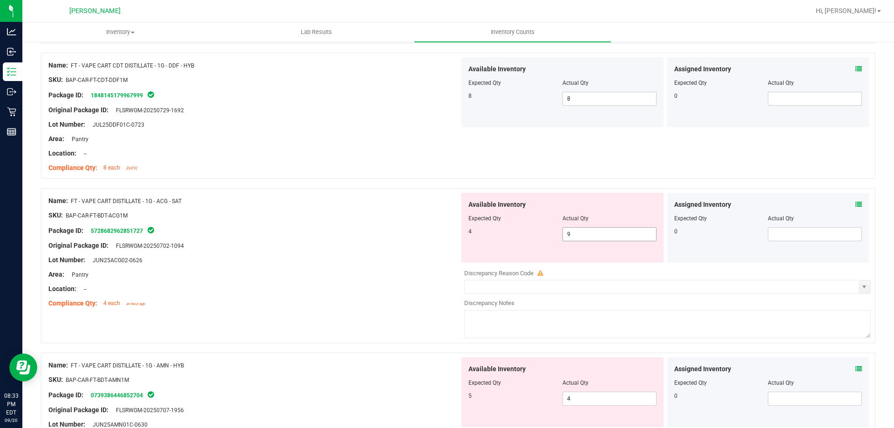
click at [573, 232] on span "9 9" at bounding box center [609, 234] width 94 height 14
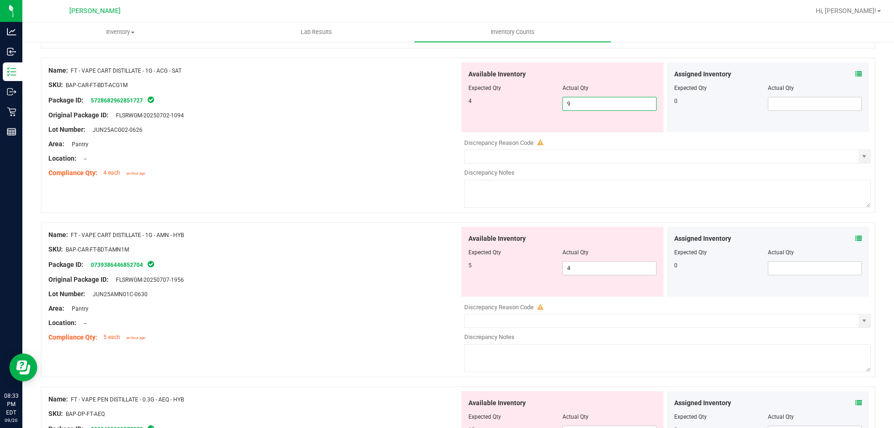
scroll to position [2141, 0]
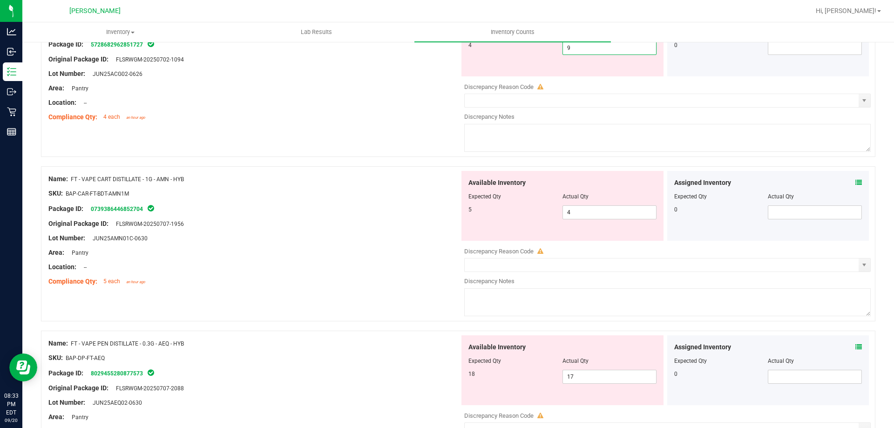
click at [855, 183] on icon at bounding box center [858, 182] width 7 height 7
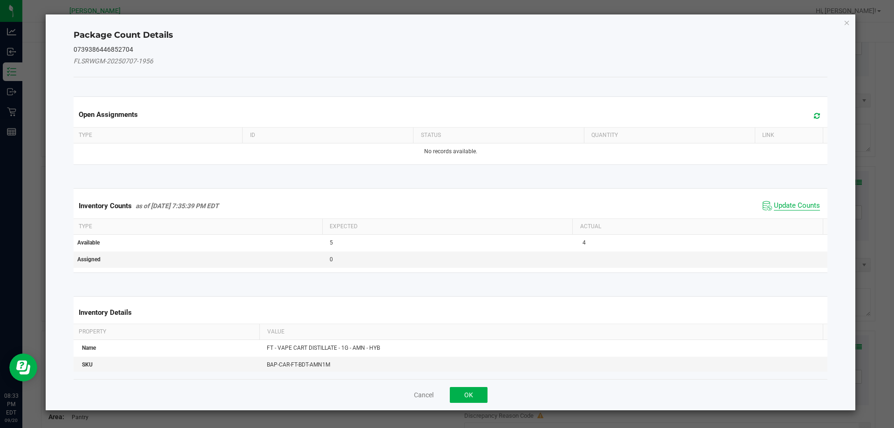
click at [803, 201] on span "Update Counts" at bounding box center [797, 205] width 46 height 9
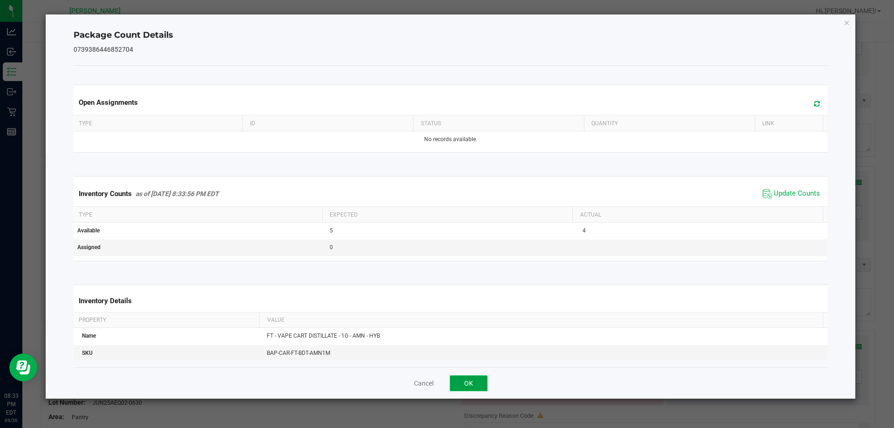
click at [479, 379] on button "OK" at bounding box center [469, 383] width 38 height 16
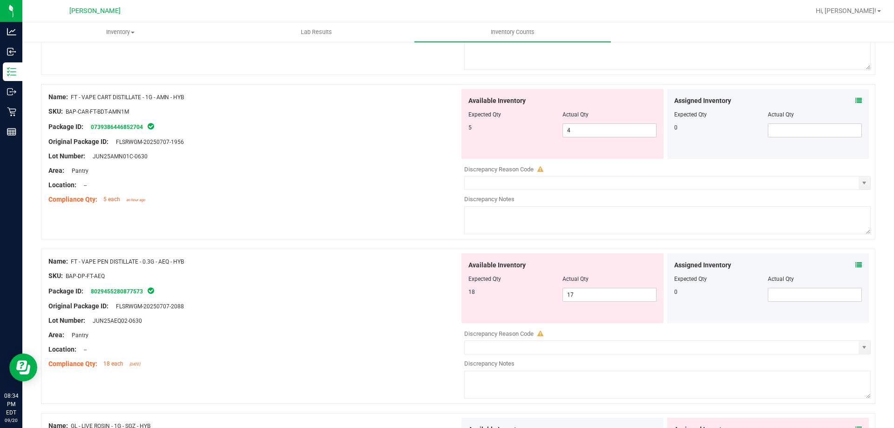
scroll to position [2234, 0]
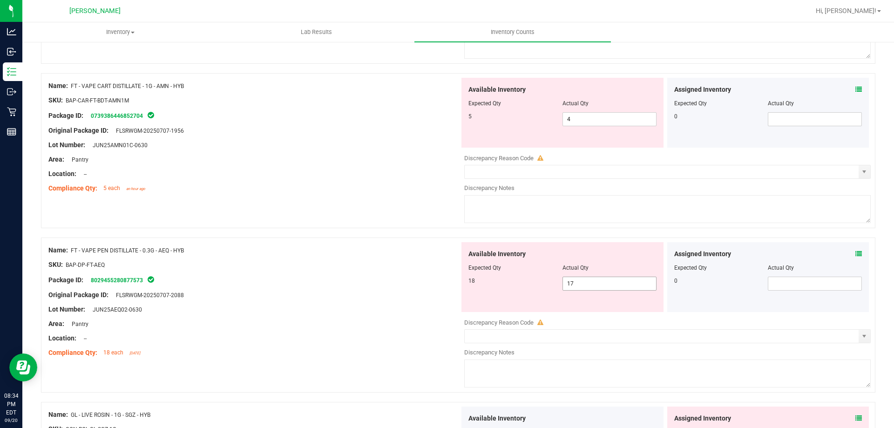
click at [599, 282] on span "17 17" at bounding box center [609, 284] width 94 height 14
click at [445, 215] on div "Name: FT - VAPE CART DISTILLATE - 1G - AMN - HYB SKU: BAP-CAR-FT-BDT-AMN1M Pack…" at bounding box center [458, 150] width 834 height 155
click at [616, 297] on div "Available Inventory Expected Qty Actual Qty 18 17 17" at bounding box center [562, 277] width 202 height 70
click at [611, 285] on span "17 17" at bounding box center [609, 284] width 94 height 14
type input "18"
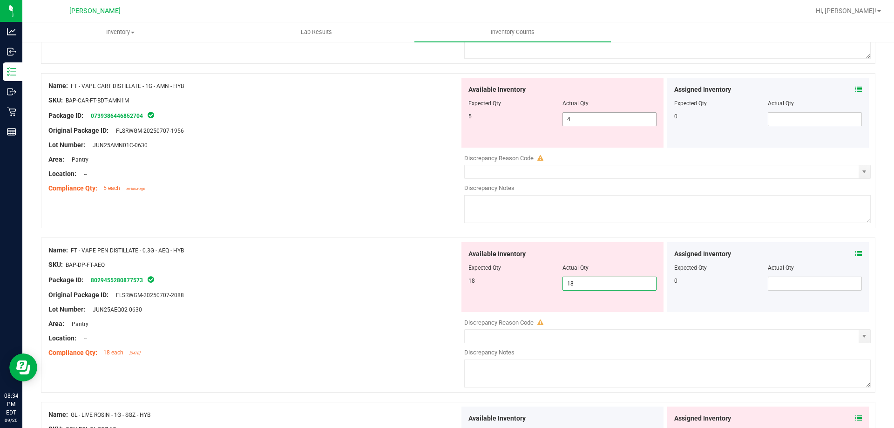
type input "18"
drag, startPoint x: 648, startPoint y: 122, endPoint x: 642, endPoint y: 121, distance: 6.1
click at [647, 122] on span "4 4" at bounding box center [609, 119] width 94 height 14
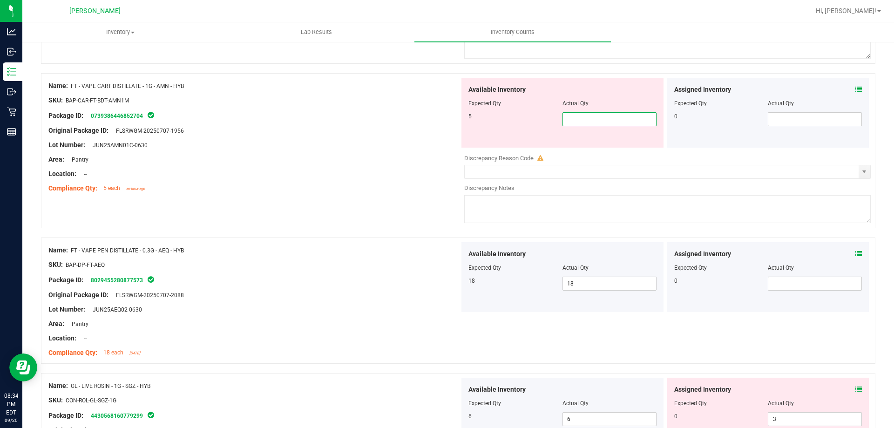
type input "5"
drag, startPoint x: 365, startPoint y: 191, endPoint x: 376, endPoint y: 197, distance: 12.5
click at [365, 191] on div "Compliance Qty: 5 each an hour ago" at bounding box center [253, 188] width 411 height 10
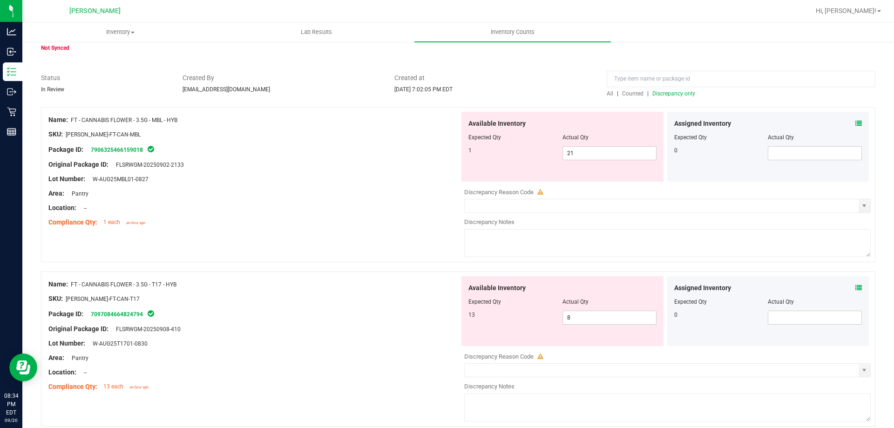
scroll to position [0, 0]
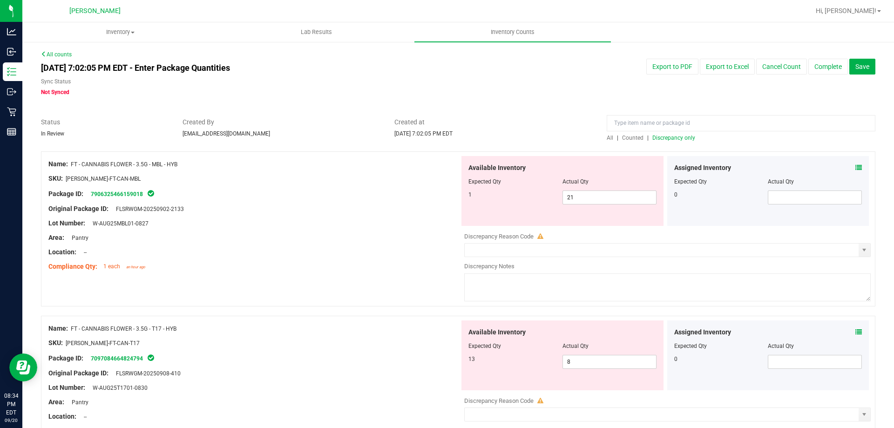
click at [656, 135] on span "Discrepancy only" at bounding box center [673, 138] width 43 height 7
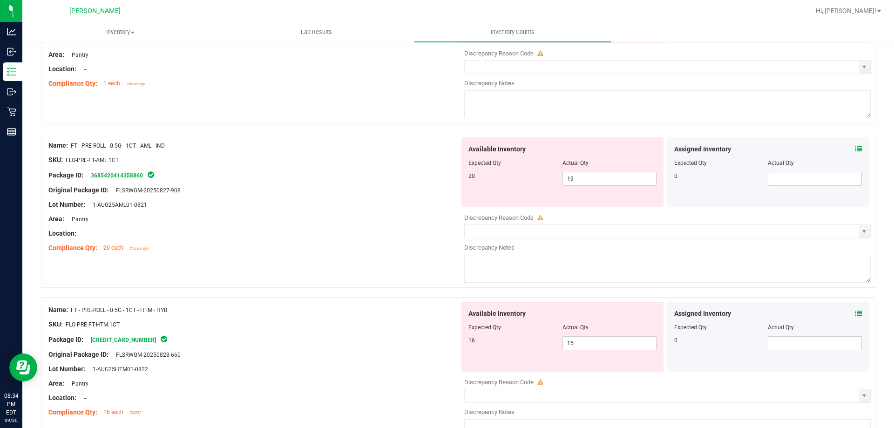
scroll to position [512, 0]
click at [410, 216] on div "Area: Pantry" at bounding box center [253, 219] width 411 height 10
click at [855, 147] on div "Assigned Inventory Expected Qty Actual Qty 0" at bounding box center [768, 172] width 202 height 70
click at [855, 147] on icon at bounding box center [858, 148] width 7 height 7
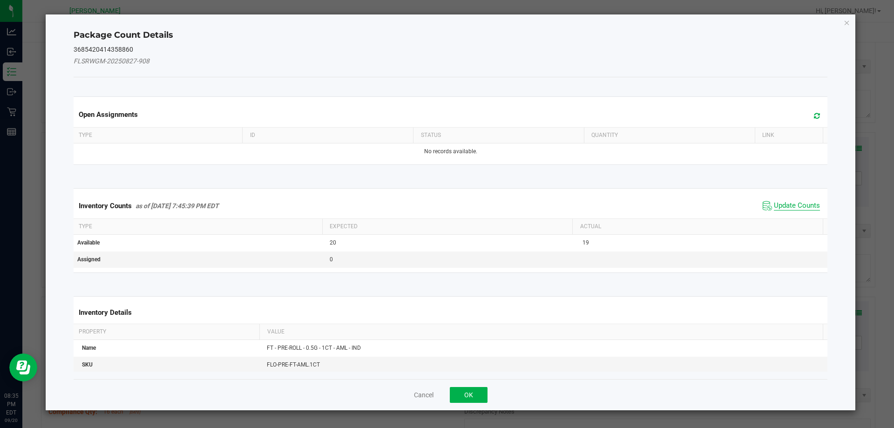
click at [797, 206] on span "Update Counts" at bounding box center [797, 205] width 46 height 9
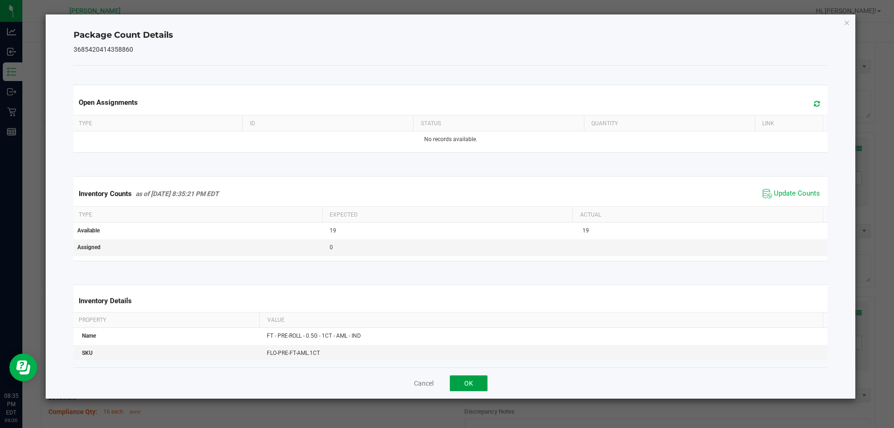
click at [470, 375] on button "OK" at bounding box center [469, 383] width 38 height 16
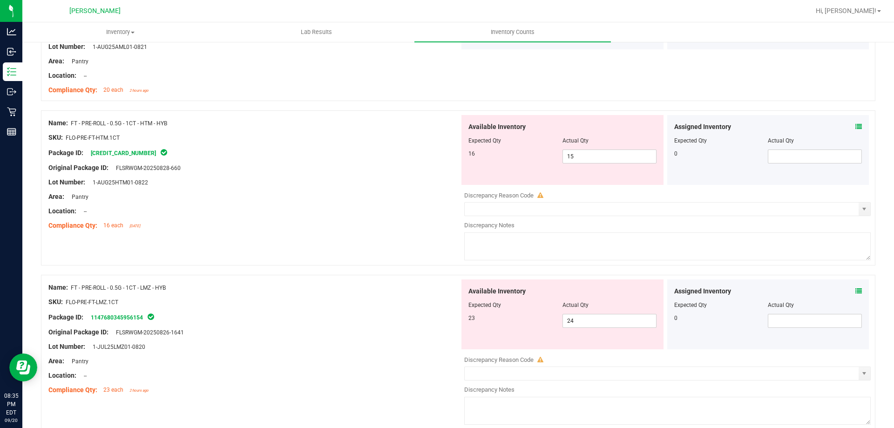
scroll to position [652, 0]
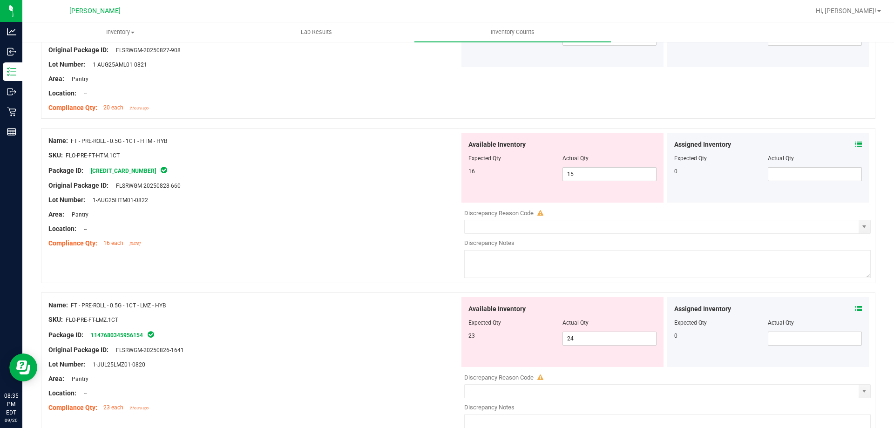
click at [855, 144] on icon at bounding box center [858, 144] width 7 height 7
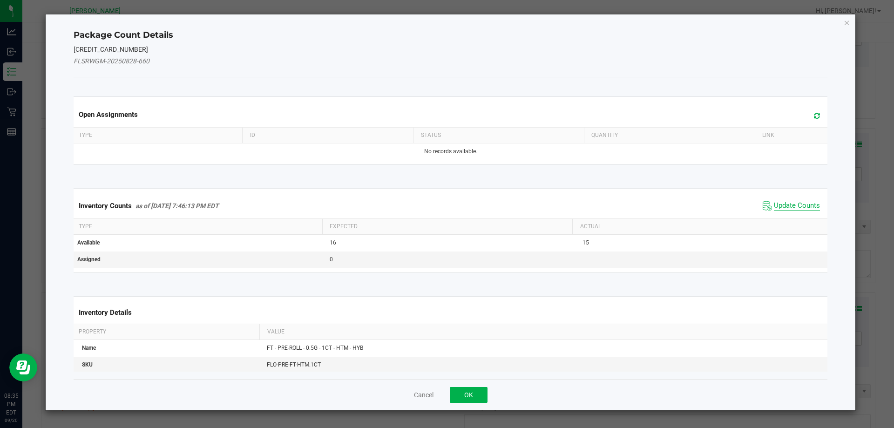
click at [774, 207] on span "Update Counts" at bounding box center [797, 205] width 46 height 9
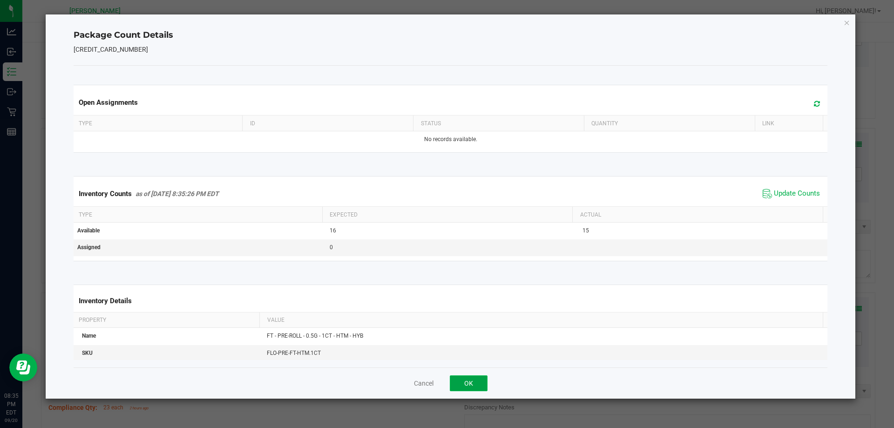
click at [470, 380] on button "OK" at bounding box center [469, 383] width 38 height 16
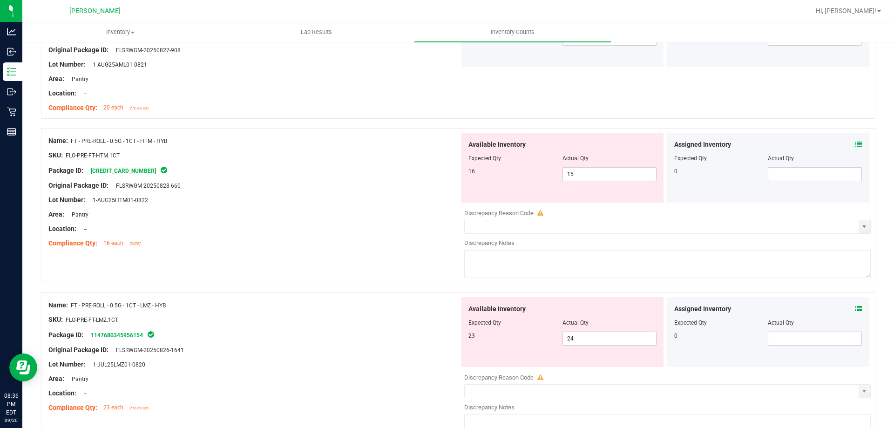
click at [390, 188] on div "Original Package ID: FLSRWGM-20250828-660" at bounding box center [253, 186] width 411 height 10
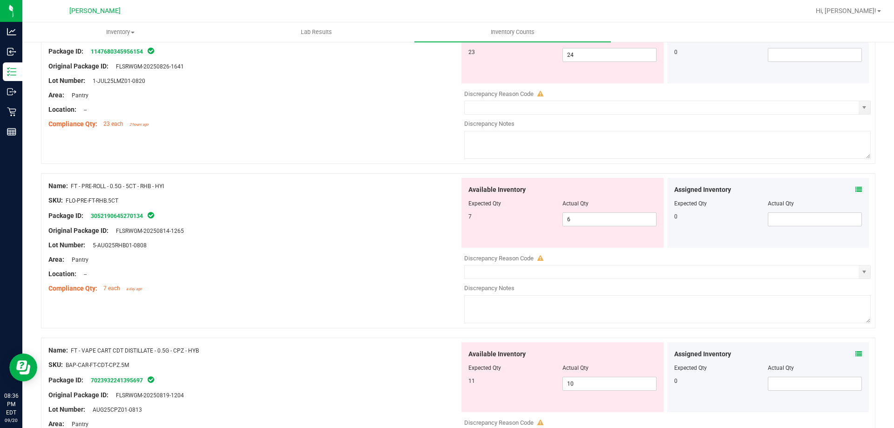
scroll to position [1024, 0]
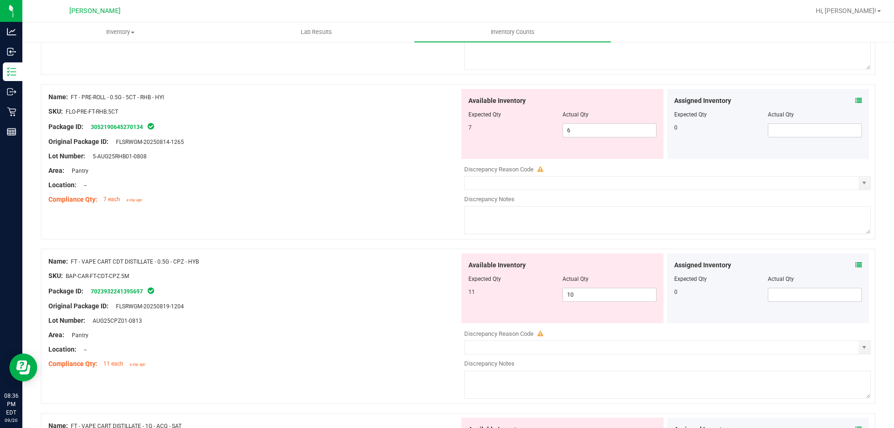
click at [849, 95] on div "Assigned Inventory Expected Qty Actual Qty 0" at bounding box center [768, 124] width 202 height 70
click at [855, 96] on span at bounding box center [858, 101] width 7 height 10
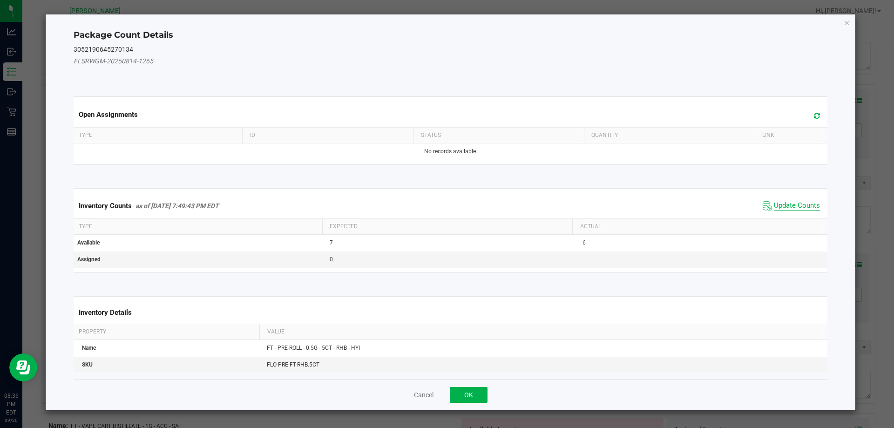
click at [801, 203] on span "Update Counts" at bounding box center [797, 205] width 46 height 9
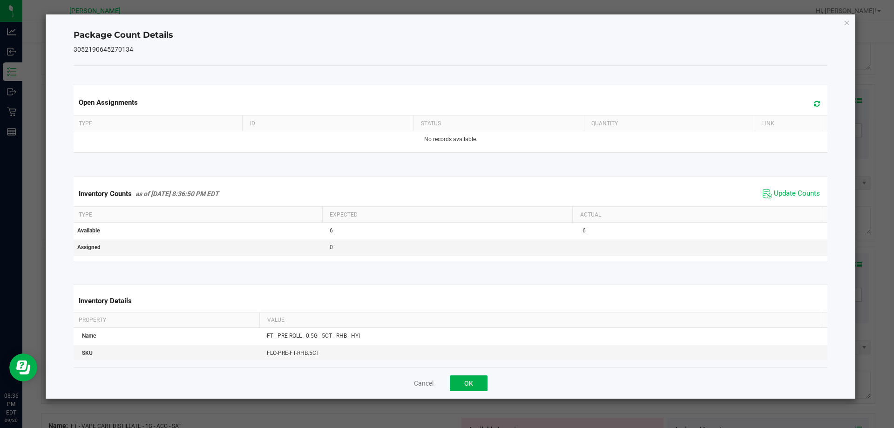
click at [478, 394] on div "Cancel OK" at bounding box center [451, 382] width 754 height 31
click at [477, 393] on div "Cancel OK" at bounding box center [451, 382] width 754 height 31
click at [476, 383] on button "OK" at bounding box center [469, 383] width 38 height 16
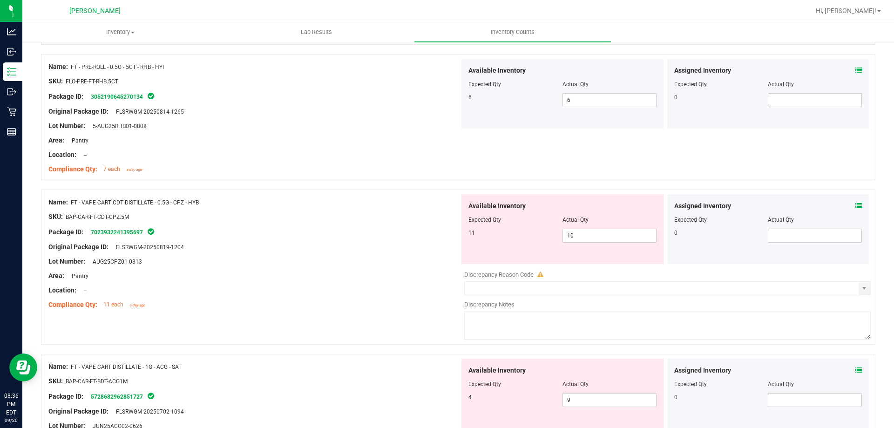
scroll to position [1071, 0]
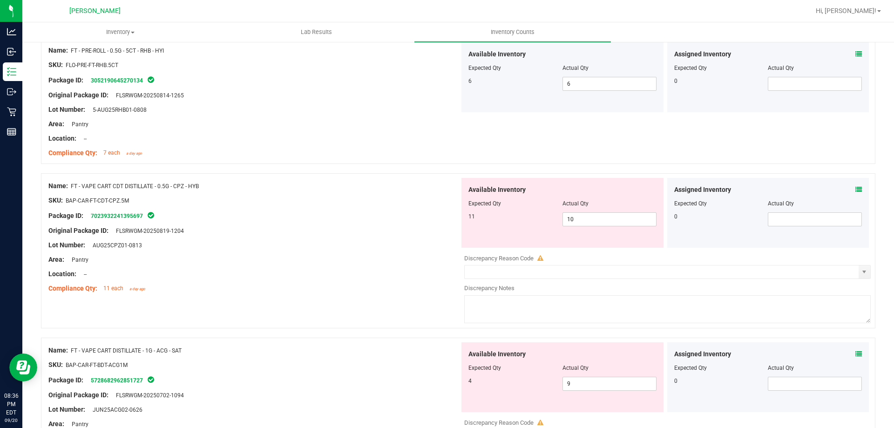
click at [855, 189] on icon at bounding box center [858, 189] width 7 height 7
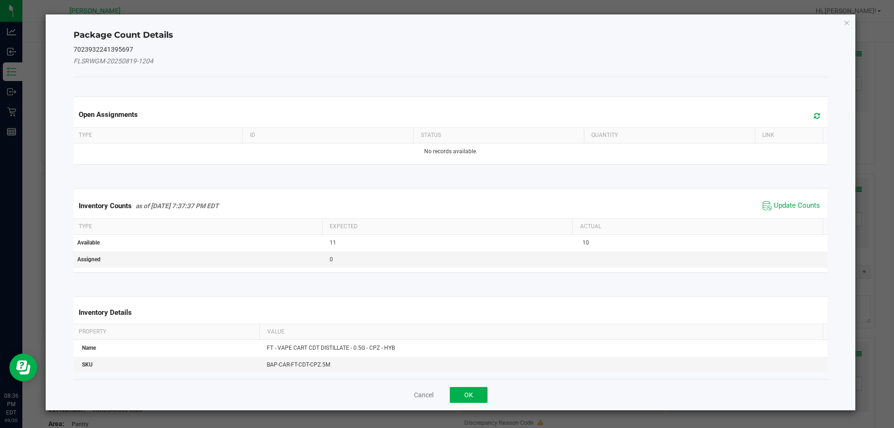
click at [773, 213] on div "Inventory Counts as of [DATE] 7:37:37 PM EDT Update Counts" at bounding box center [451, 205] width 758 height 25
click at [775, 205] on span "Update Counts" at bounding box center [797, 205] width 46 height 9
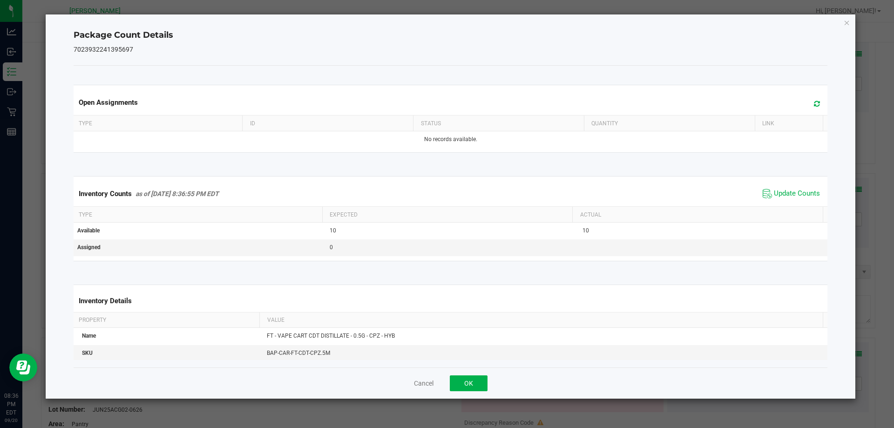
click at [464, 371] on div "Cancel OK" at bounding box center [451, 382] width 754 height 31
click at [464, 376] on button "OK" at bounding box center [469, 383] width 38 height 16
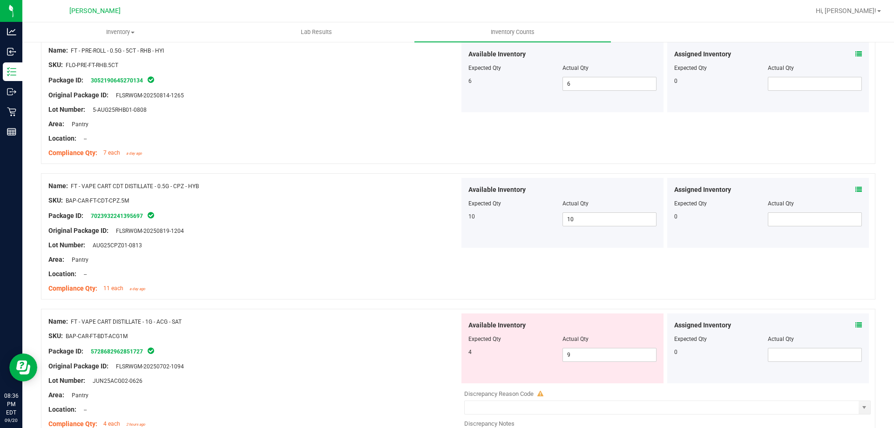
click at [449, 267] on div at bounding box center [253, 266] width 411 height 5
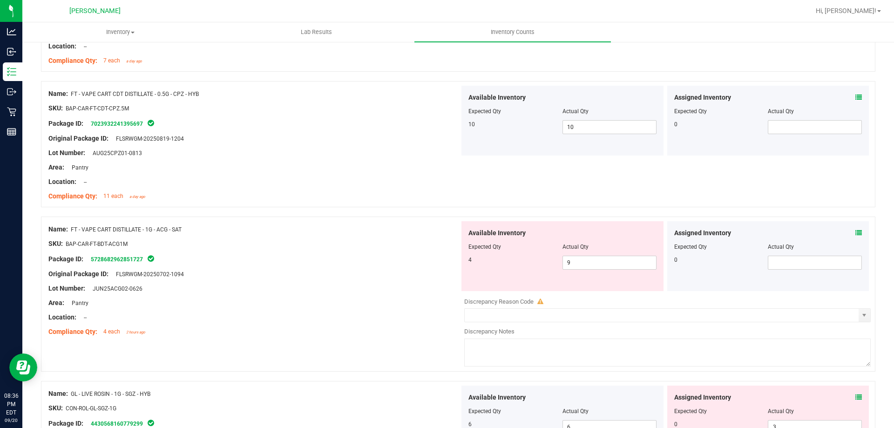
scroll to position [1164, 0]
click at [855, 234] on icon at bounding box center [858, 232] width 7 height 7
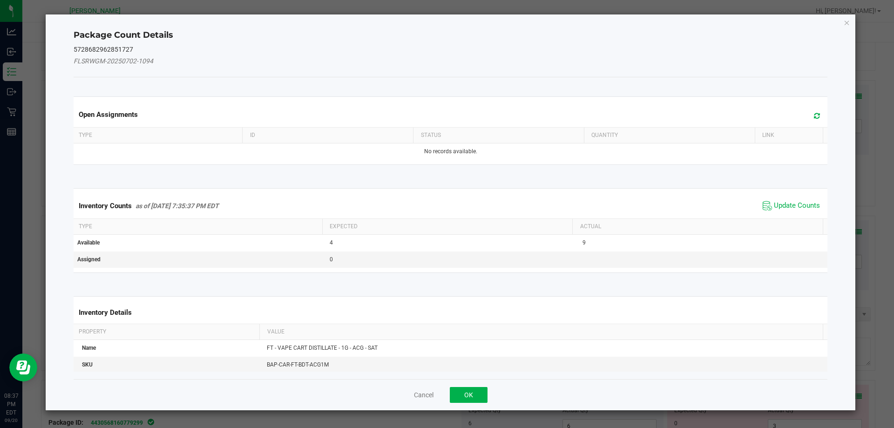
click at [770, 210] on span "Update Counts" at bounding box center [791, 206] width 62 height 14
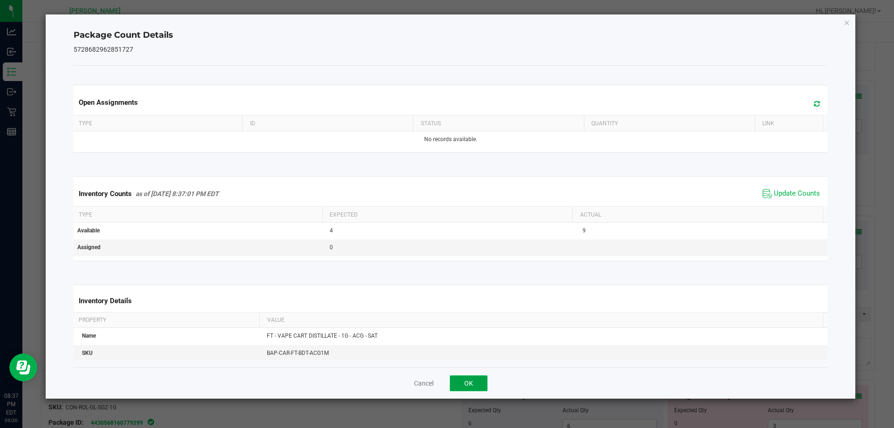
click at [479, 383] on button "OK" at bounding box center [469, 383] width 38 height 16
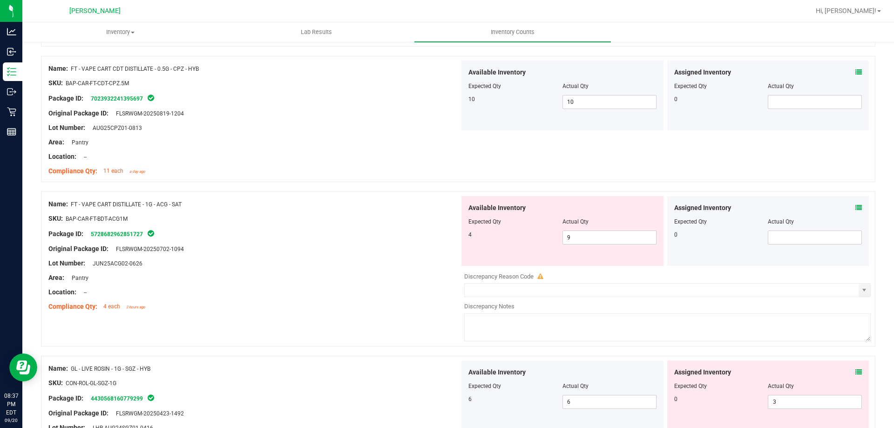
scroll to position [1210, 0]
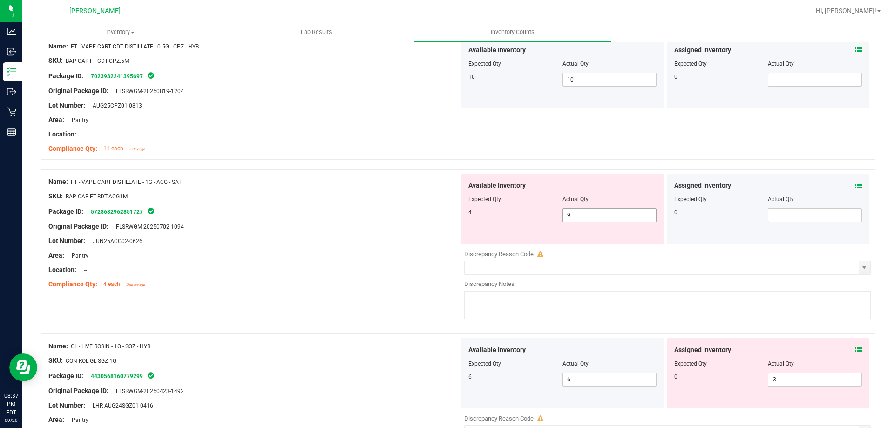
click at [622, 213] on span "9 9" at bounding box center [609, 215] width 94 height 14
type input "7"
type input "4"
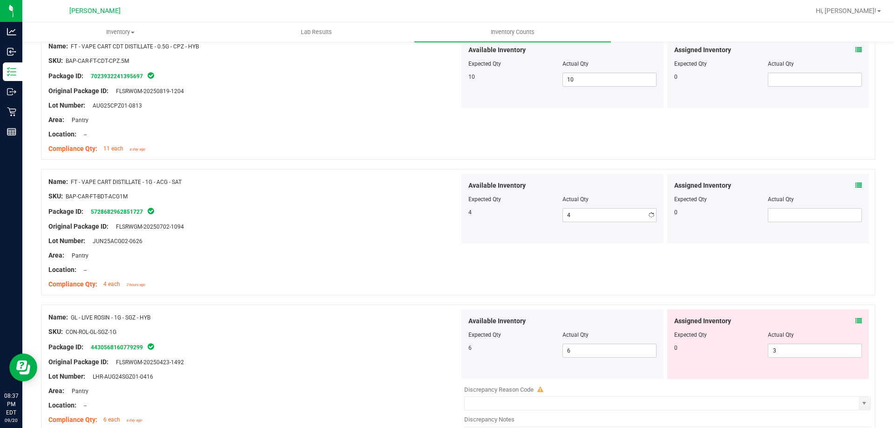
click at [410, 164] on div at bounding box center [458, 164] width 834 height 9
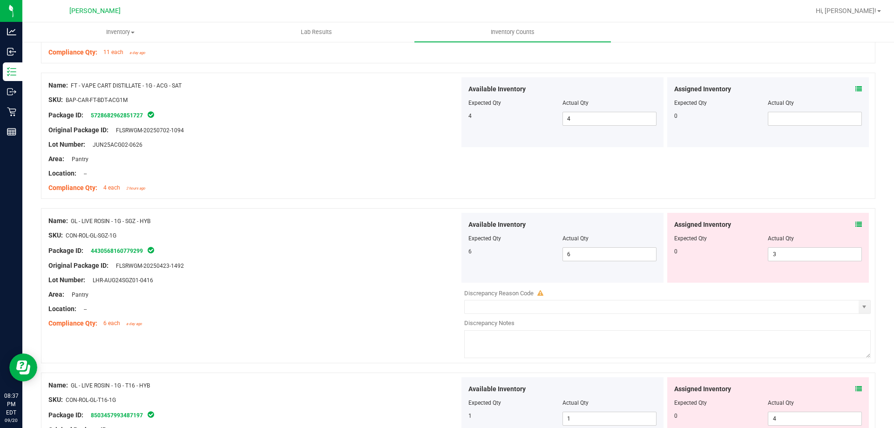
scroll to position [1443, 0]
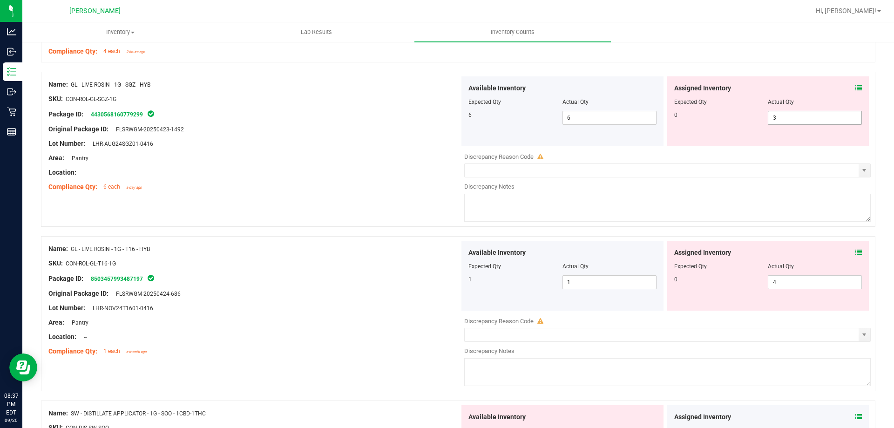
click at [807, 117] on span "3 3" at bounding box center [815, 118] width 94 height 14
click at [786, 278] on div "Assigned Inventory Expected Qty Actual Qty 0 4 4" at bounding box center [768, 276] width 202 height 70
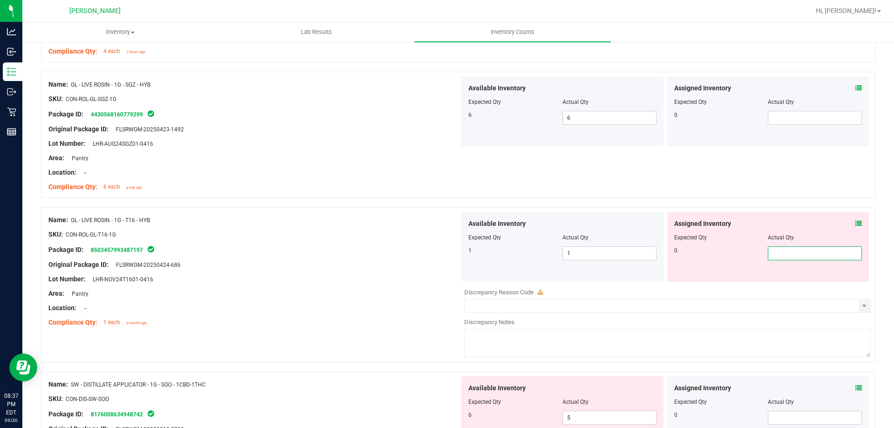
click at [414, 192] on div "Name: GL - LIVE ROSIN - 1G - SGZ - HYB SKU: CON-ROL-GL-SGZ-1G Package ID: 44305…" at bounding box center [253, 135] width 411 height 119
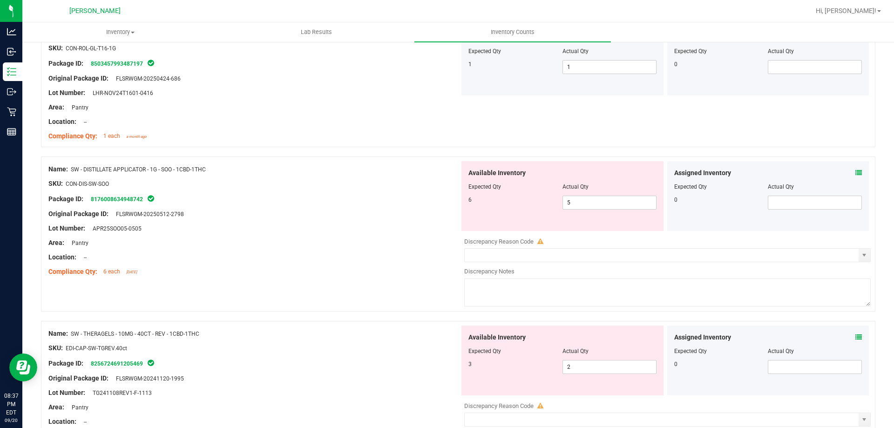
scroll to position [1676, 0]
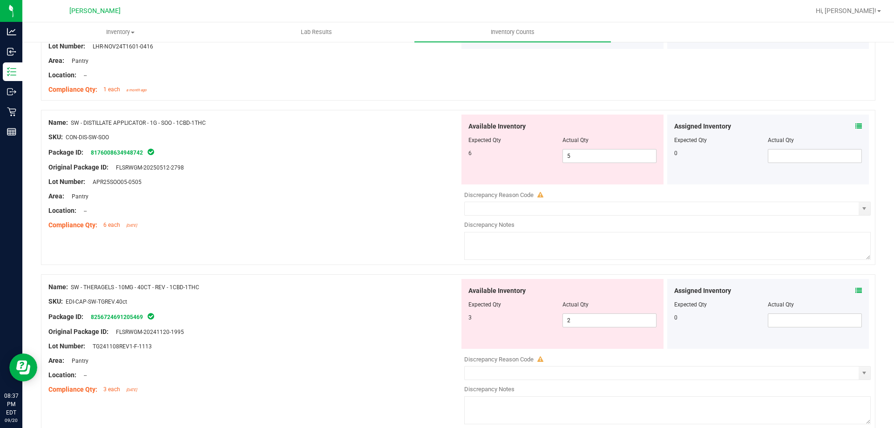
click at [608, 163] on div "Available Inventory Expected Qty Actual Qty 6 5 5" at bounding box center [562, 150] width 202 height 70
click at [606, 161] on span "5 5" at bounding box center [609, 156] width 94 height 14
type input "6"
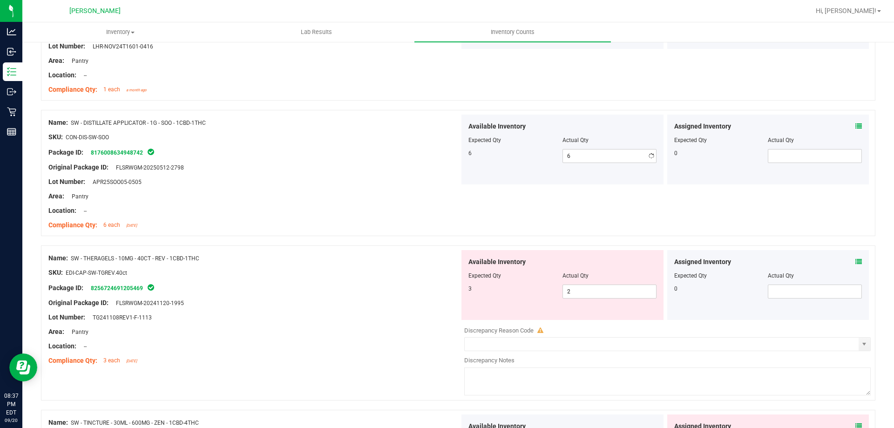
click at [426, 128] on div at bounding box center [253, 130] width 411 height 5
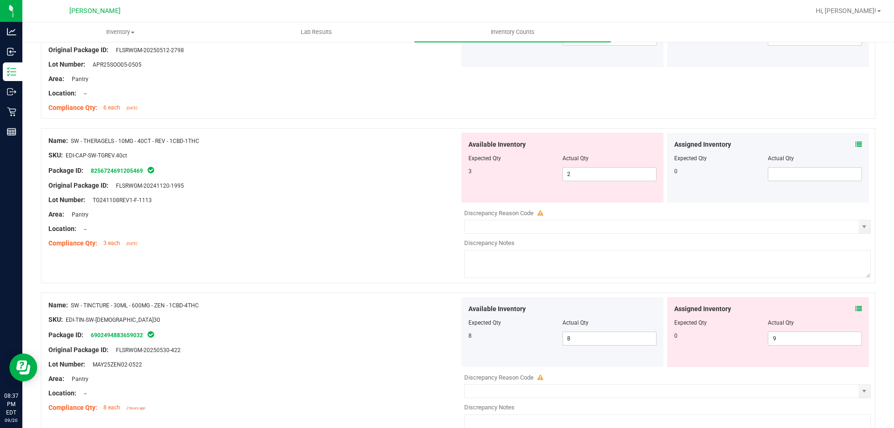
scroll to position [1816, 0]
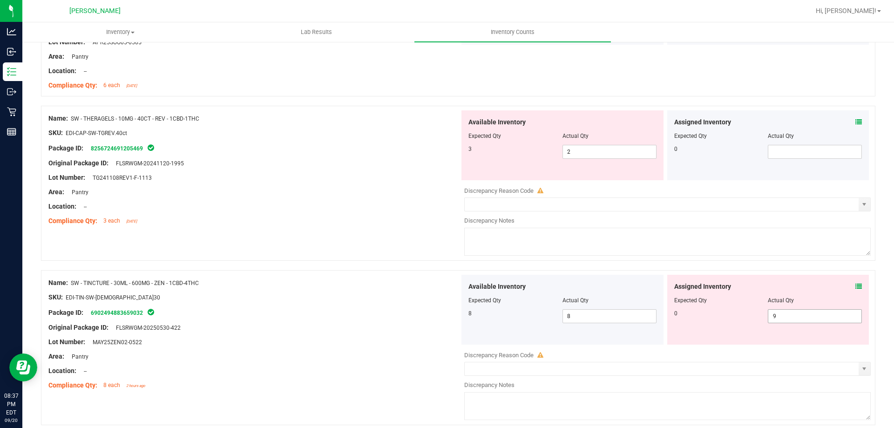
click at [801, 318] on span "9 9" at bounding box center [815, 316] width 94 height 14
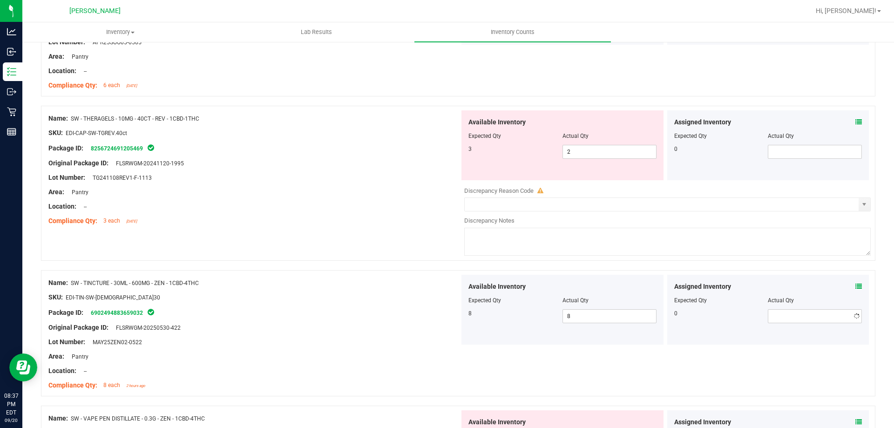
click at [419, 150] on div "Package ID: 8256724691205469" at bounding box center [253, 147] width 411 height 11
click at [587, 145] on span "2 2" at bounding box center [609, 152] width 94 height 14
click at [587, 151] on span "2 2" at bounding box center [609, 152] width 94 height 14
type input "3"
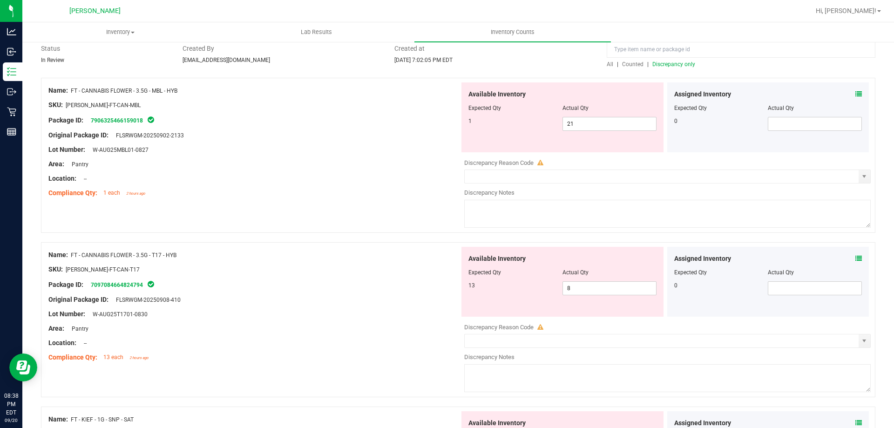
scroll to position [27, 0]
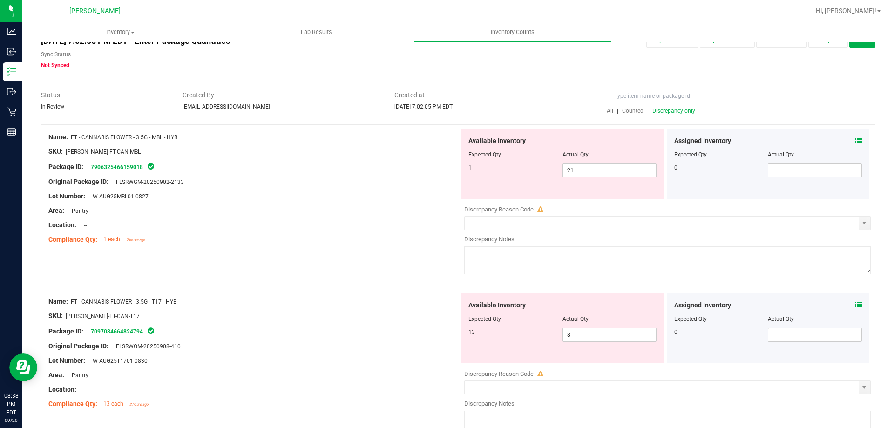
type input "3"
click at [662, 107] on div "All | Counted | Discrepancy only" at bounding box center [741, 111] width 269 height 8
click at [663, 109] on span "Discrepancy only" at bounding box center [673, 111] width 43 height 7
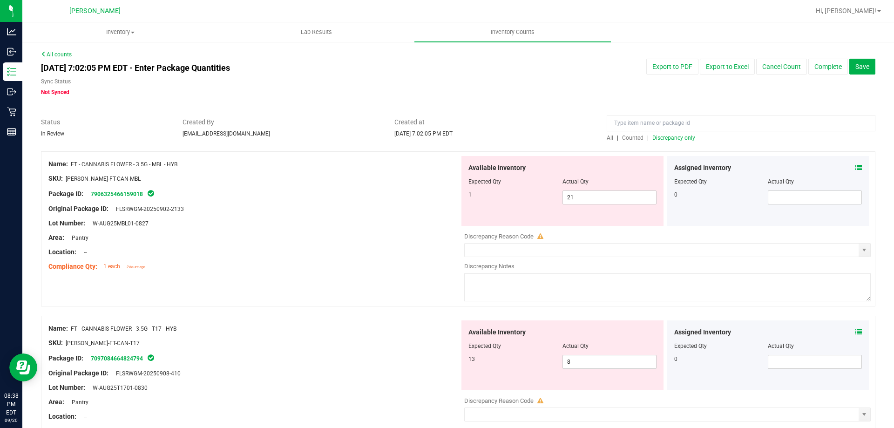
click at [670, 111] on div at bounding box center [458, 112] width 834 height 9
click at [673, 120] on input at bounding box center [741, 123] width 269 height 16
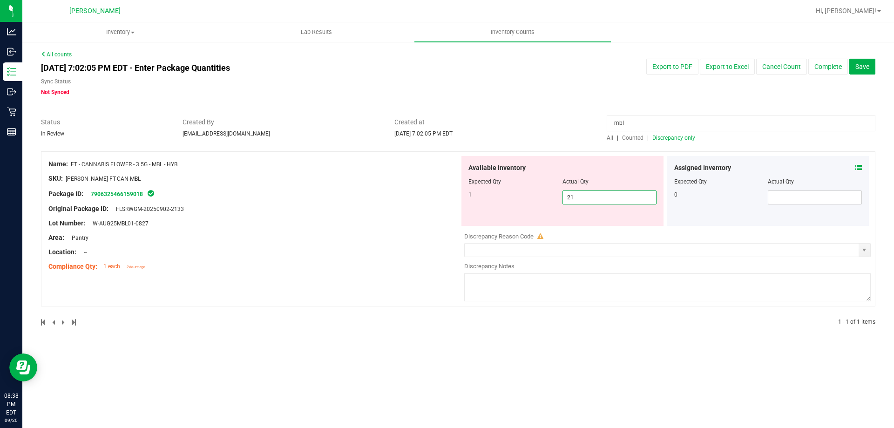
click at [625, 196] on span "21 21" at bounding box center [609, 197] width 94 height 14
click at [661, 138] on span "Discrepancy only" at bounding box center [673, 138] width 43 height 7
click at [629, 137] on span "Counted" at bounding box center [632, 138] width 21 height 7
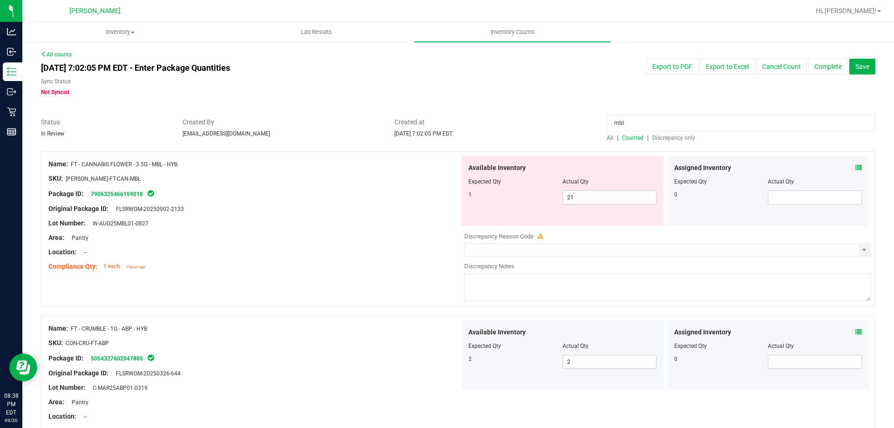
click at [648, 125] on input "mbl" at bounding box center [741, 123] width 269 height 16
type input "mbl"
click at [607, 140] on span "All" at bounding box center [610, 138] width 7 height 7
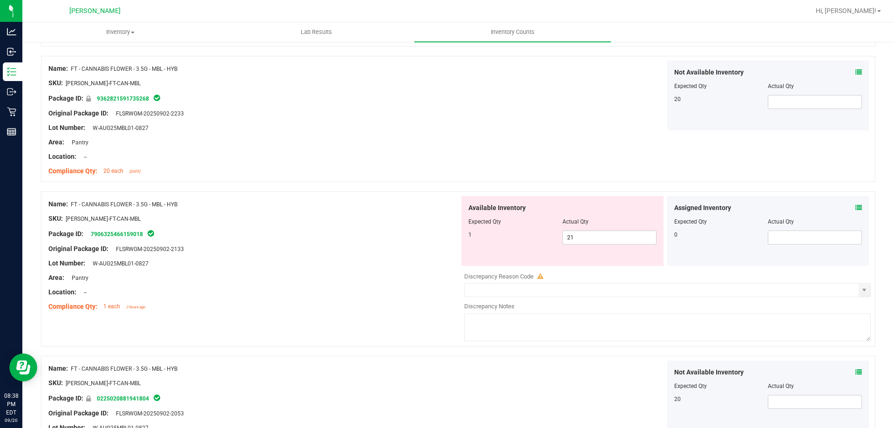
scroll to position [233, 0]
click at [618, 236] on span "21 21" at bounding box center [609, 236] width 94 height 14
type input "2"
type input "1"
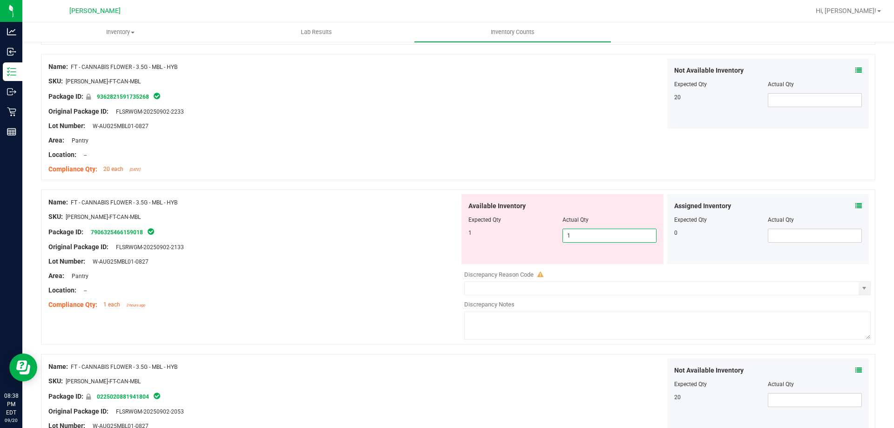
click at [627, 197] on div "Available Inventory Expected Qty Actual Qty 1 1 1" at bounding box center [562, 229] width 202 height 70
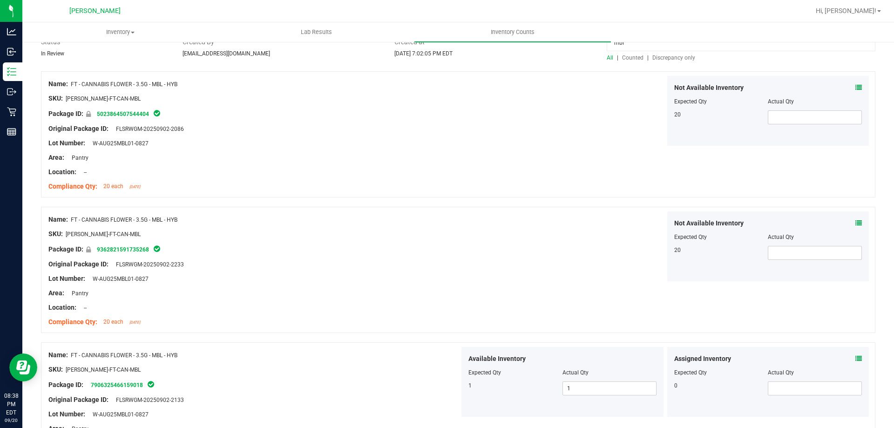
scroll to position [0, 0]
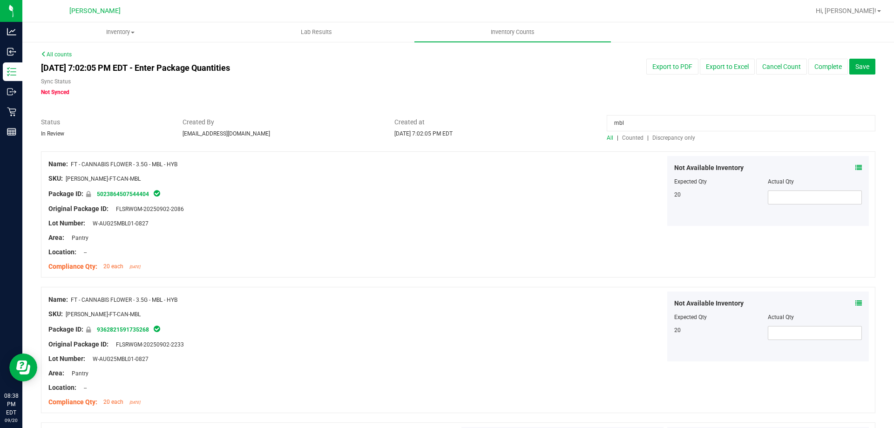
click at [660, 138] on span "Discrepancy only" at bounding box center [673, 138] width 43 height 7
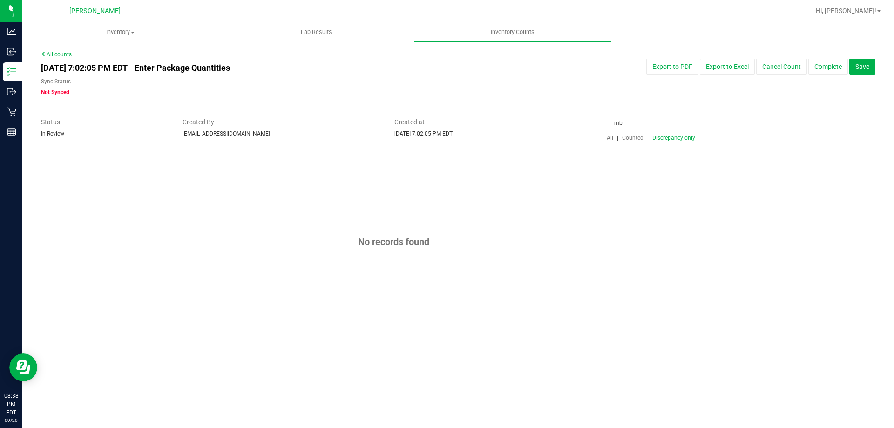
click at [635, 123] on input "mbl" at bounding box center [741, 123] width 269 height 16
type input "m"
click at [617, 88] on div "[DATE] 7:02:05 PM EDT - Enter Package Quantities Sync Status Not Synced Export …" at bounding box center [458, 78] width 848 height 38
click at [665, 138] on span "Discrepancy only" at bounding box center [673, 138] width 43 height 7
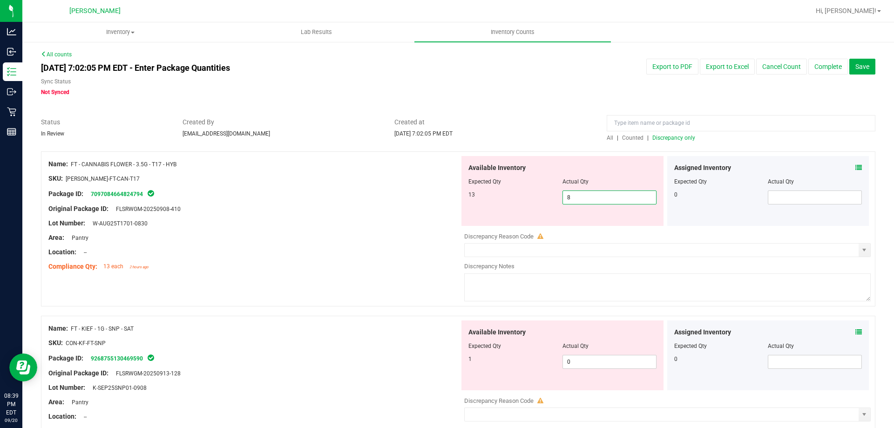
click at [619, 195] on span "8 8" at bounding box center [609, 197] width 94 height 14
type input "13"
click at [462, 187] on div "Available Inventory Expected Qty Actual Qty 13 13 13" at bounding box center [562, 191] width 202 height 70
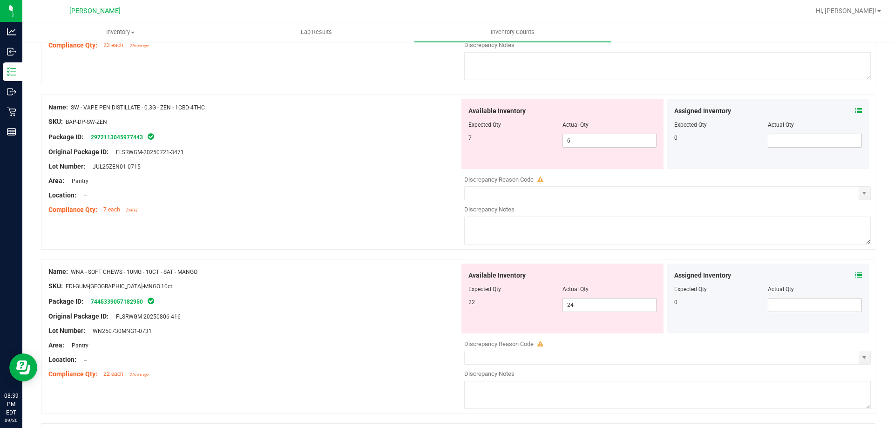
scroll to position [698, 0]
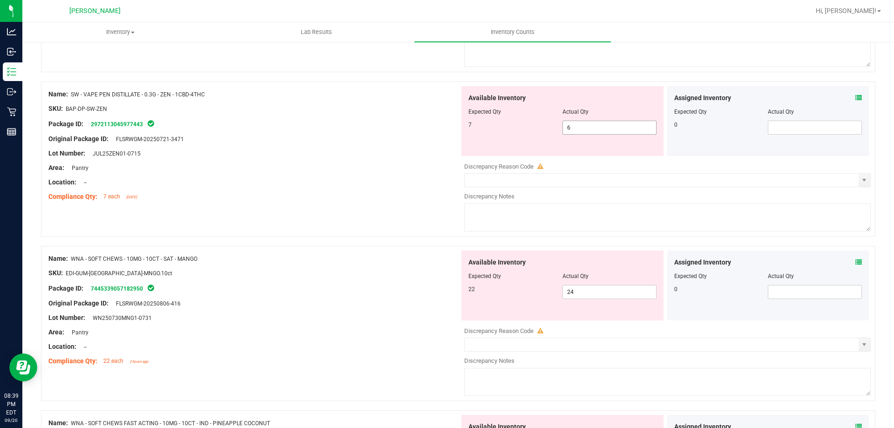
click at [594, 122] on span "6 6" at bounding box center [609, 128] width 94 height 14
type input "7"
click at [308, 195] on div "Compliance Qty: 7 each [DATE]" at bounding box center [253, 197] width 411 height 10
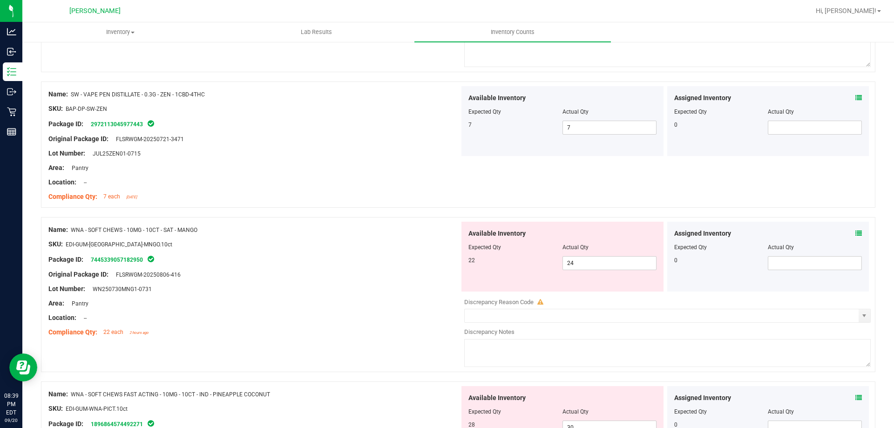
scroll to position [745, 0]
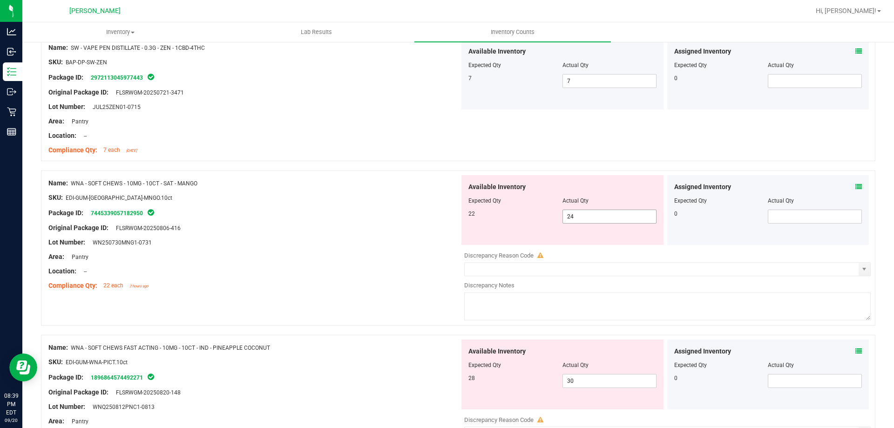
click at [599, 211] on span "24 24" at bounding box center [609, 216] width 94 height 14
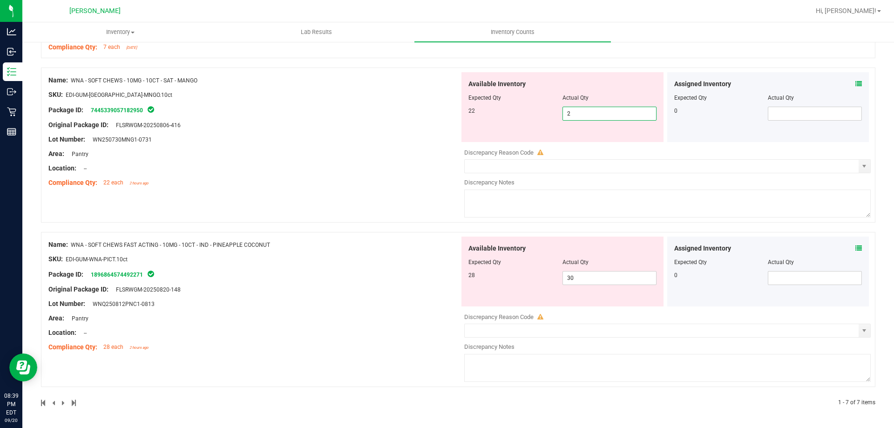
type input "22"
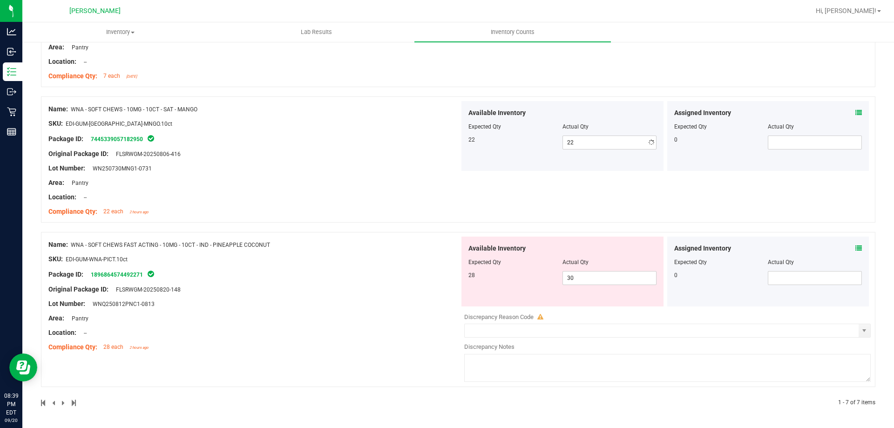
click at [440, 255] on div "SKU: EDI-GUM-WNA-PICT.10ct" at bounding box center [253, 259] width 411 height 10
click at [579, 277] on span "30 30" at bounding box center [609, 278] width 94 height 14
type input "3"
type input "28"
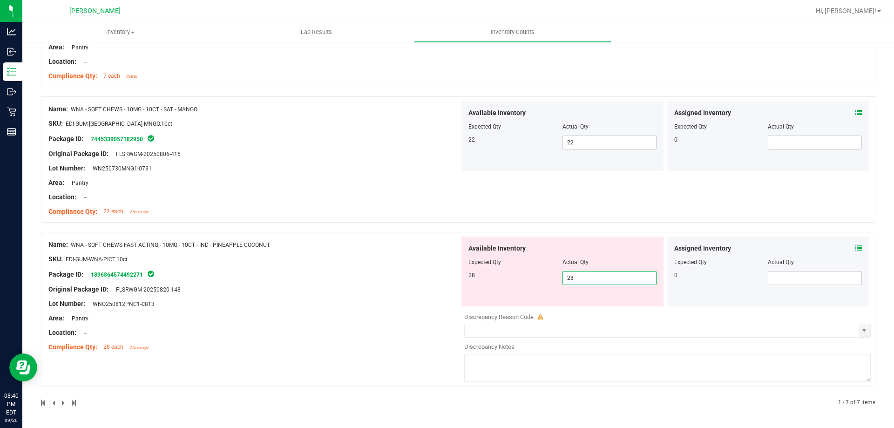
type input "28"
click at [399, 267] on div "Name: WNA - SOFT CHEWS FAST ACTING - 10MG - 10CT - IND - PINEAPPLE COCONUT SKU:…" at bounding box center [253, 295] width 411 height 119
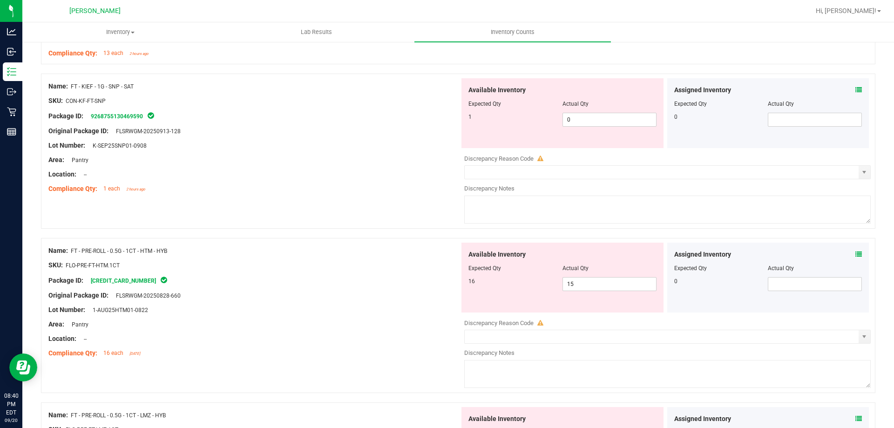
scroll to position [0, 0]
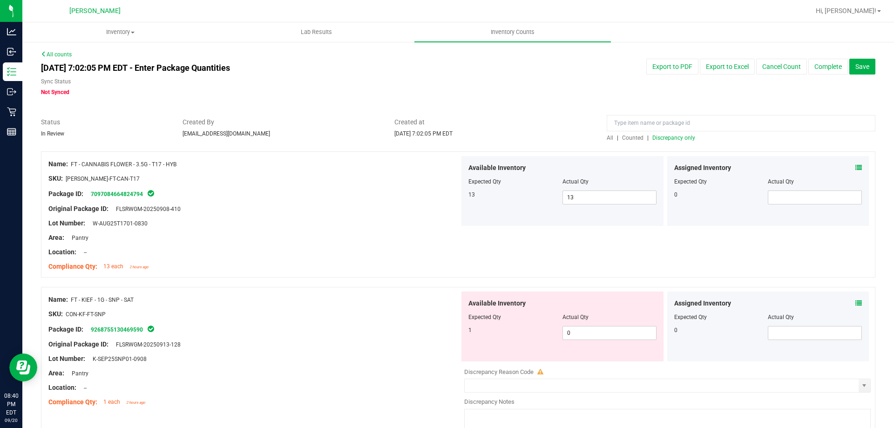
click at [663, 136] on span "Discrepancy only" at bounding box center [673, 138] width 43 height 7
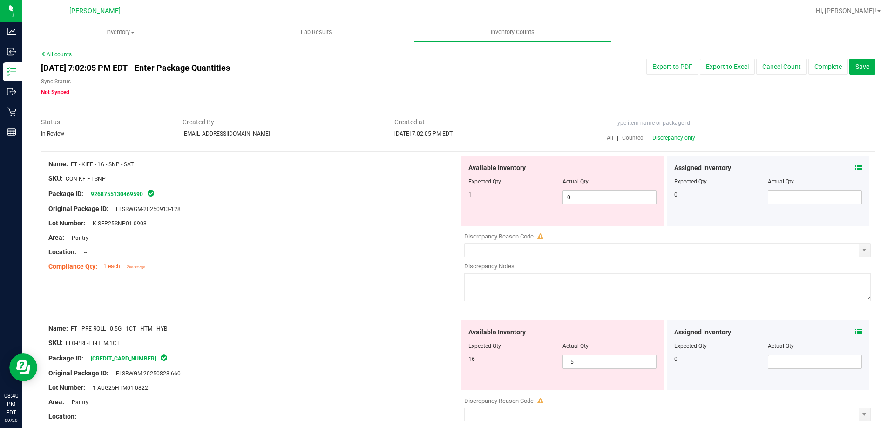
click at [438, 229] on div at bounding box center [253, 230] width 411 height 5
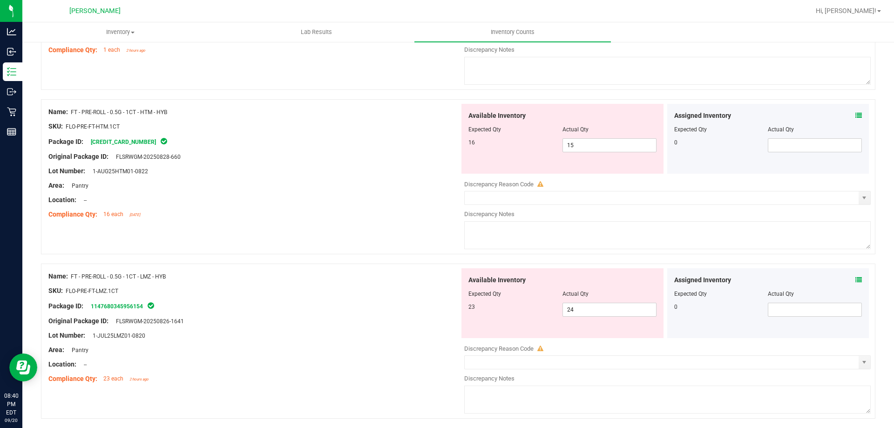
scroll to position [233, 0]
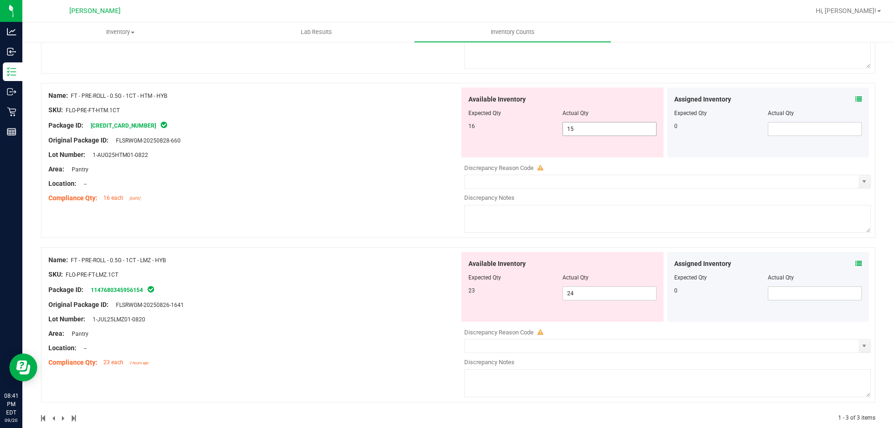
click at [583, 130] on span "15 15" at bounding box center [609, 129] width 94 height 14
type input "16"
click at [376, 164] on div "Name: FT - PRE-ROLL - 0.5G - 1CT - HTM - HYB SKU: FLO-PRE-FT-HTM.1CT Package ID…" at bounding box center [253, 147] width 411 height 119
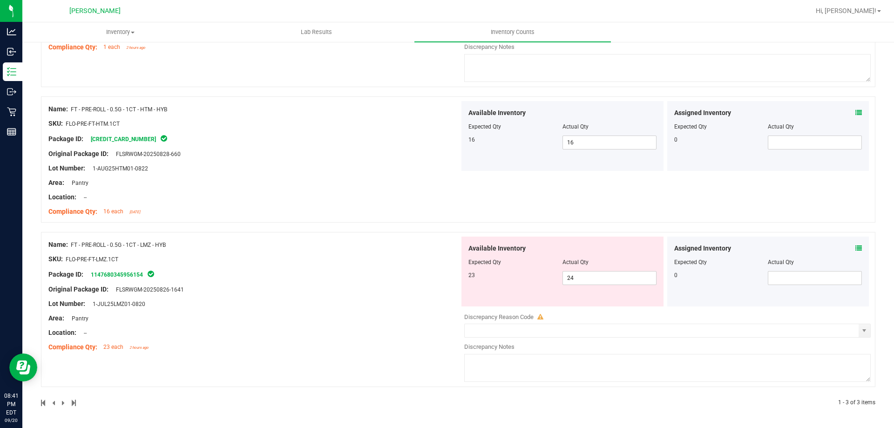
click at [855, 250] on icon at bounding box center [858, 248] width 7 height 7
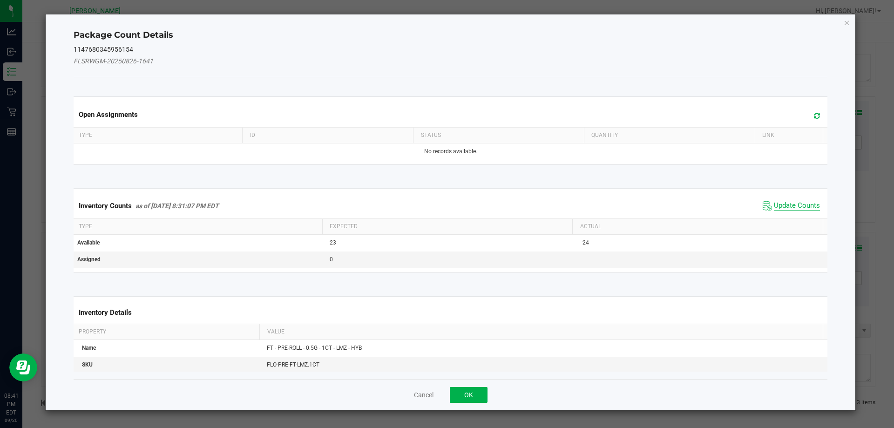
click at [791, 202] on span "Update Counts" at bounding box center [797, 205] width 46 height 9
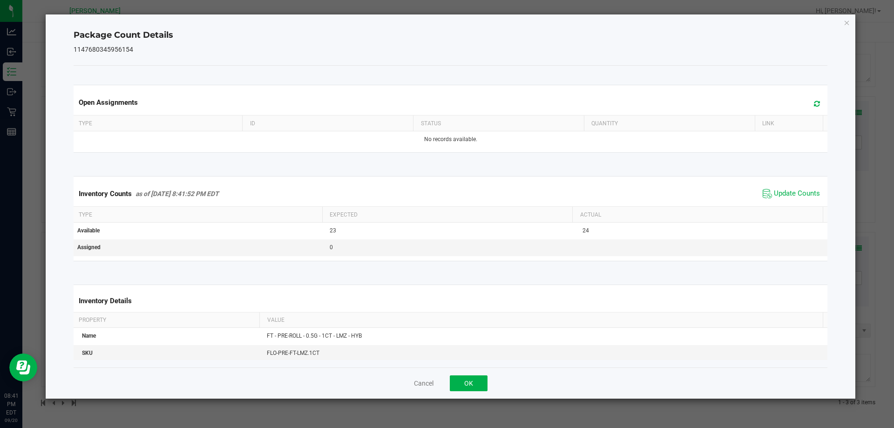
click at [843, 24] on div "Package Count Details 1147680345956154 Open Assignments Type ID Status Quantity…" at bounding box center [451, 206] width 810 height 384
click at [846, 24] on icon "Close" at bounding box center [847, 22] width 7 height 11
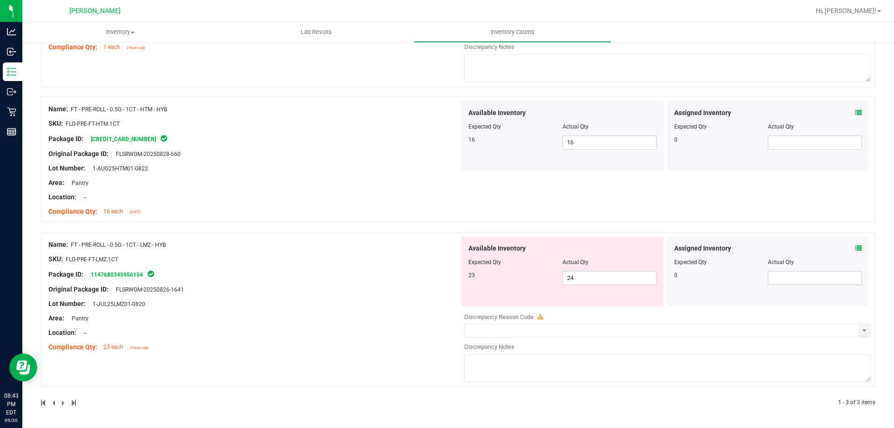
scroll to position [33, 0]
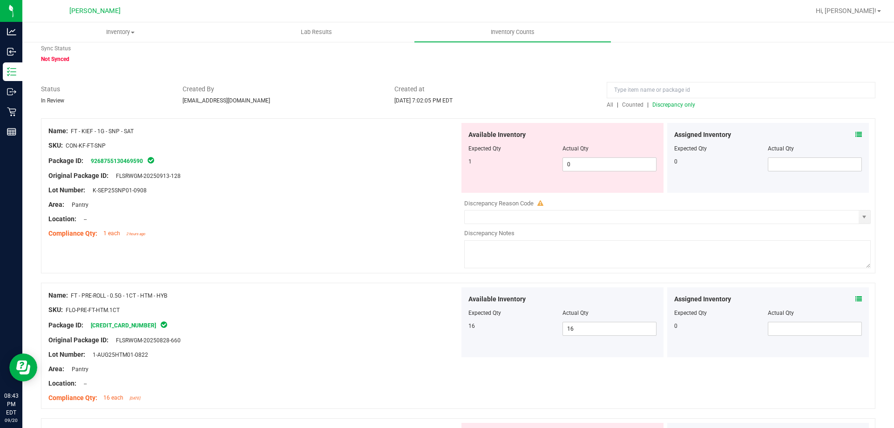
click at [853, 135] on div "Assigned Inventory Expected Qty Actual Qty 0" at bounding box center [768, 158] width 202 height 70
click at [855, 135] on icon at bounding box center [858, 134] width 7 height 7
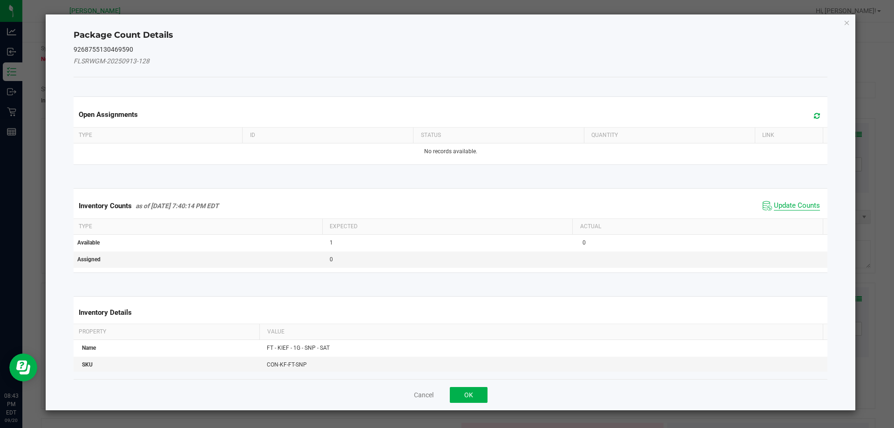
click at [799, 203] on span "Update Counts" at bounding box center [797, 205] width 46 height 9
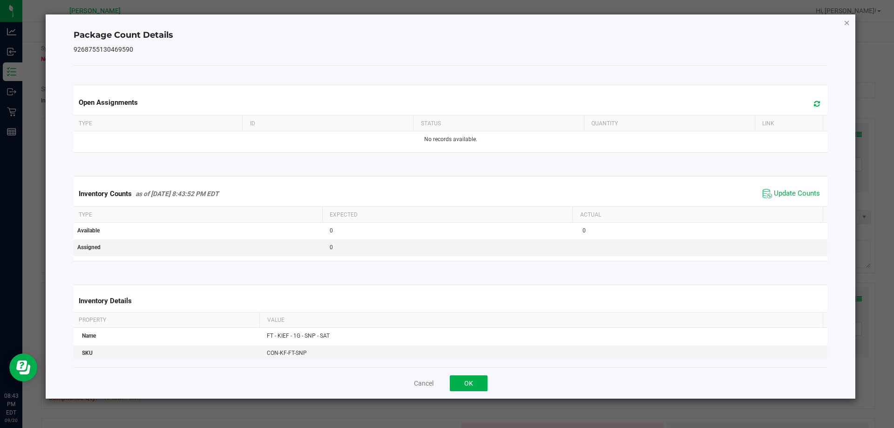
click at [847, 22] on icon "Close" at bounding box center [847, 22] width 7 height 11
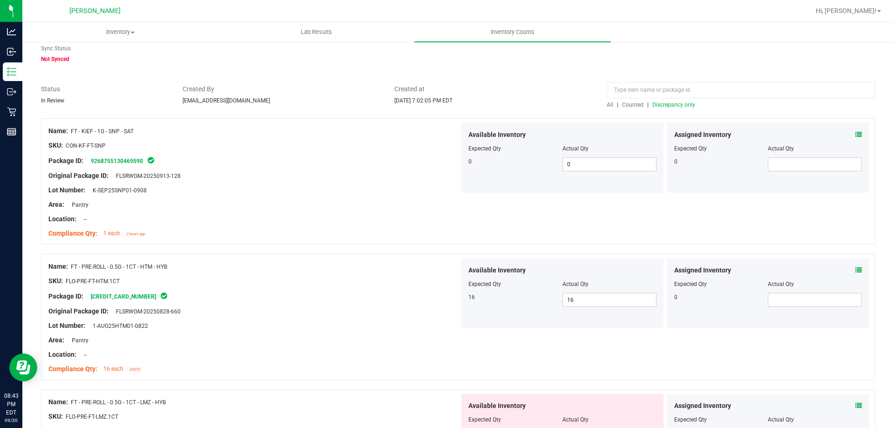
click at [673, 104] on span "Discrepancy only" at bounding box center [673, 104] width 43 height 7
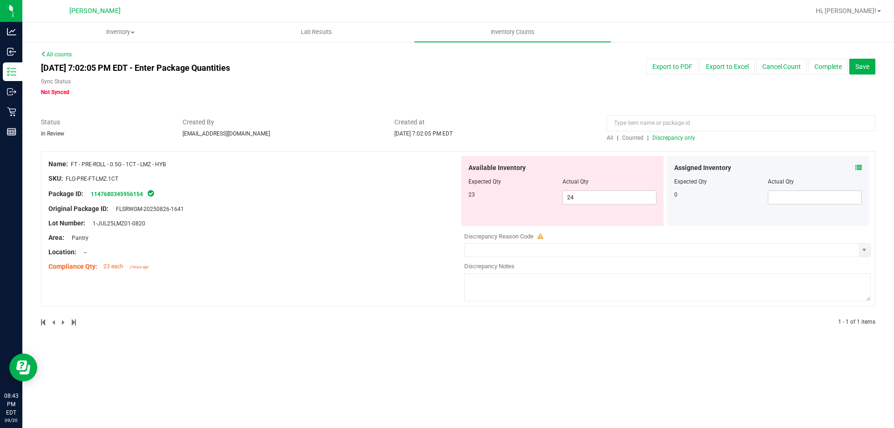
click at [428, 210] on div "Original Package ID: FLSRWGM-20250826-1641" at bounding box center [253, 209] width 411 height 10
click at [866, 70] on span "Save" at bounding box center [862, 66] width 14 height 7
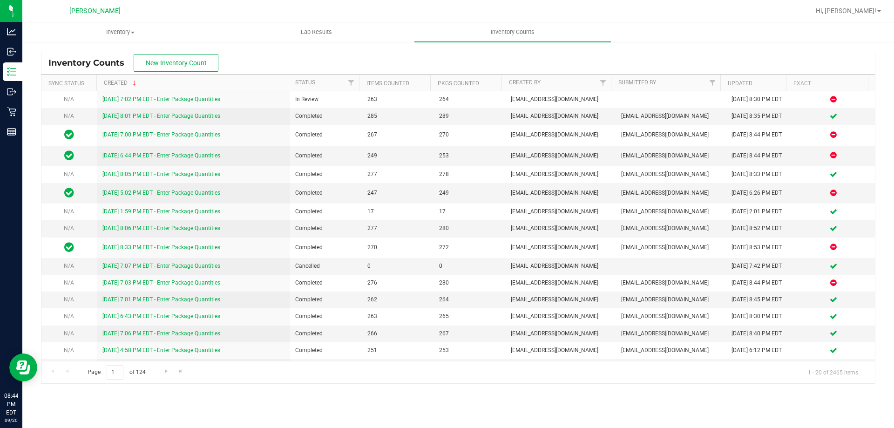
click at [238, 58] on div "Inventory Counts New Inventory Count" at bounding box center [457, 62] width 833 height 23
click at [872, 7] on link "Hi, [PERSON_NAME]!" at bounding box center [848, 11] width 73 height 10
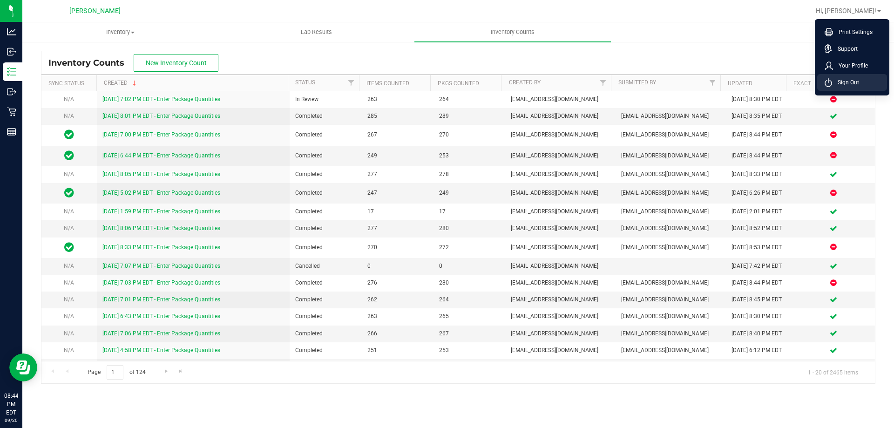
click at [850, 85] on span "Sign Out" at bounding box center [845, 82] width 27 height 9
